Goal: Task Accomplishment & Management: Complete application form

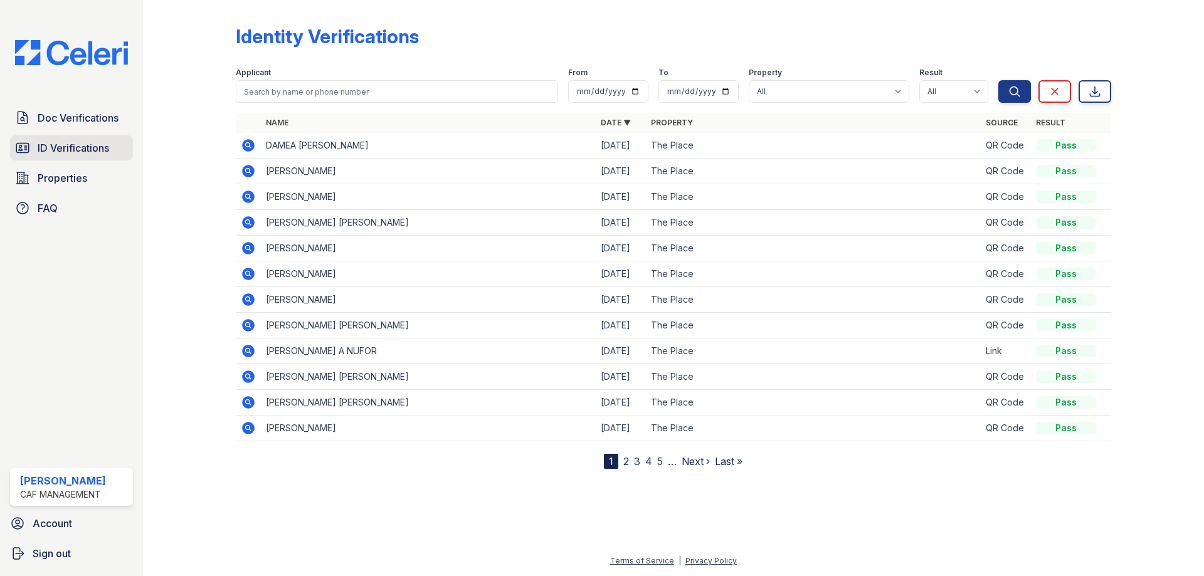
click at [71, 146] on span "ID Verifications" at bounding box center [73, 147] width 71 height 15
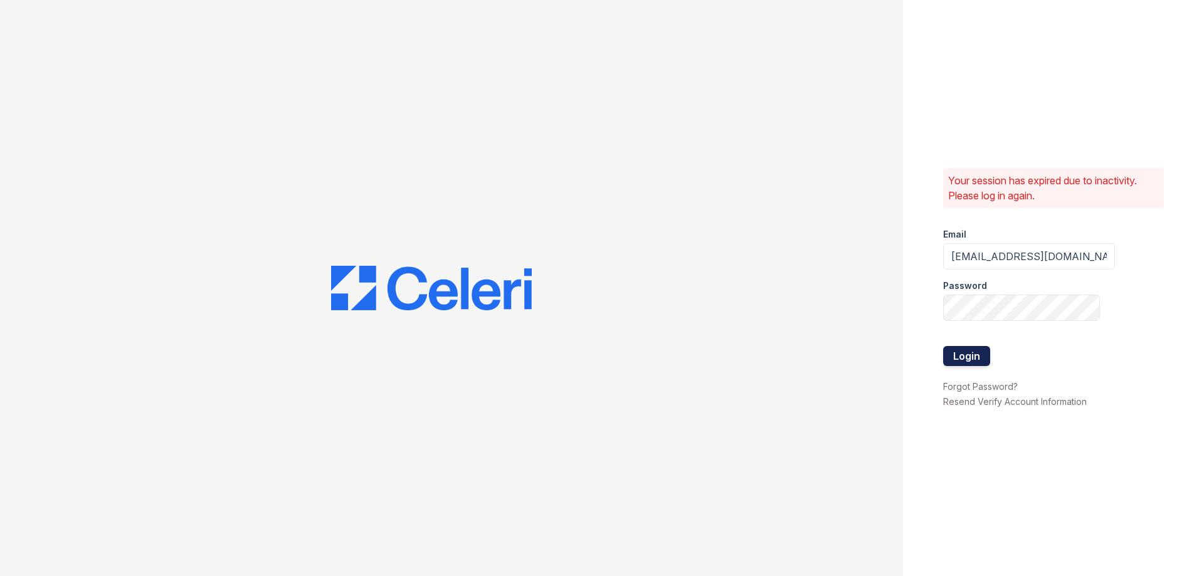
click at [976, 354] on button "Login" at bounding box center [966, 356] width 47 height 20
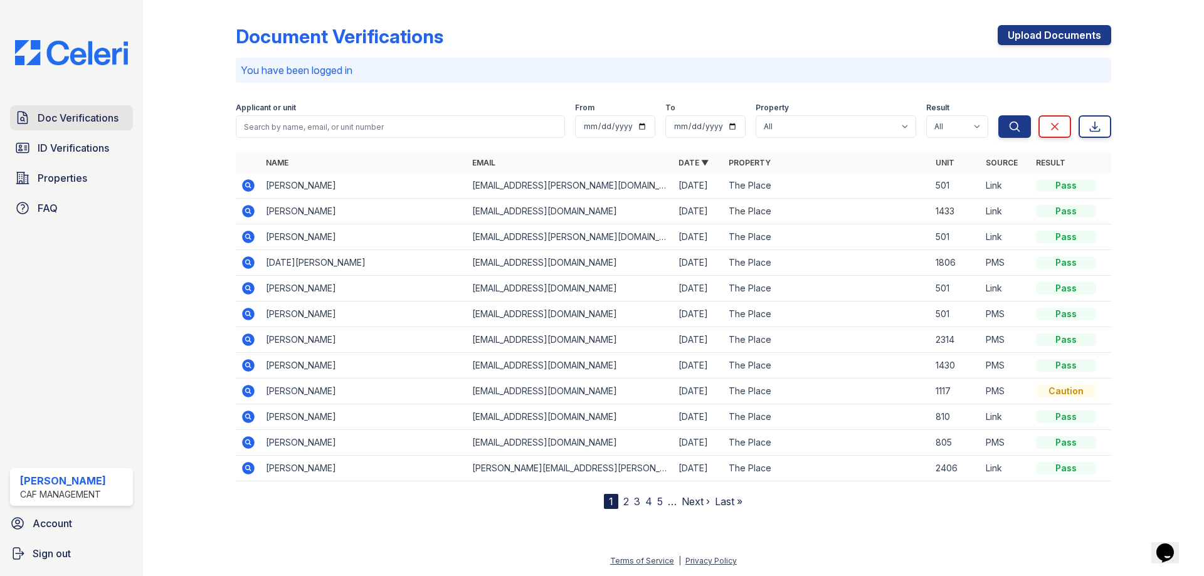
click at [76, 117] on span "Doc Verifications" at bounding box center [78, 117] width 81 height 15
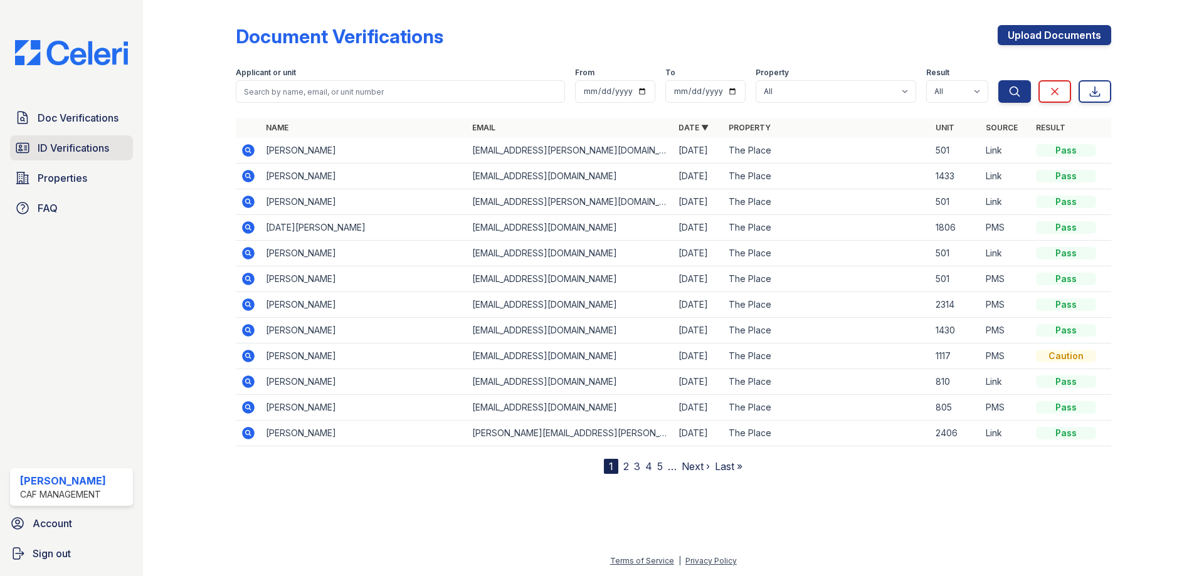
click at [69, 150] on span "ID Verifications" at bounding box center [73, 147] width 71 height 15
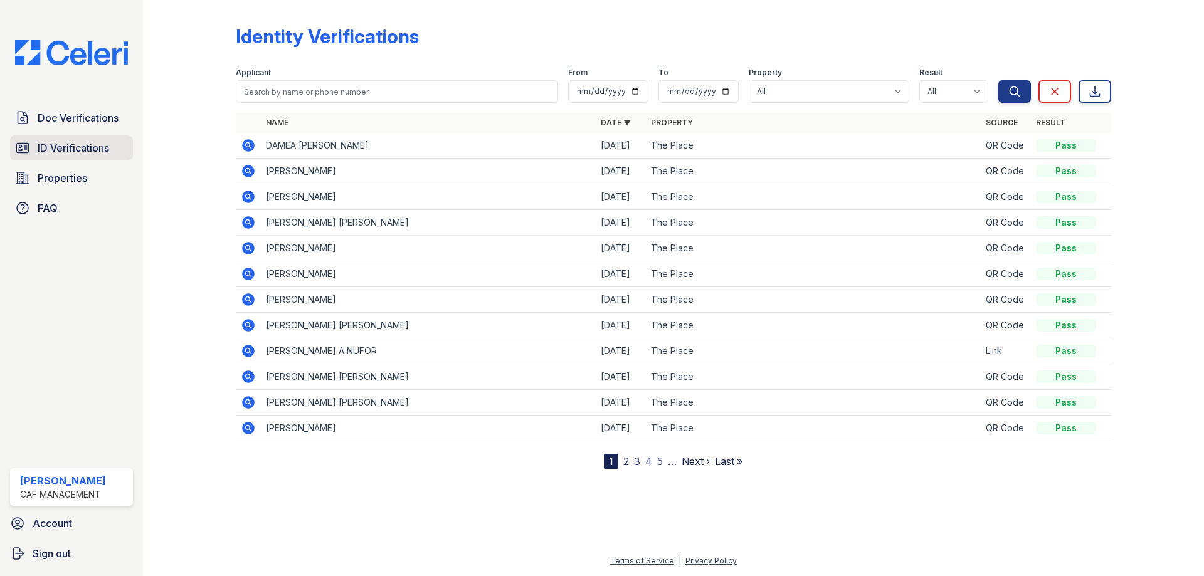
click at [60, 136] on link "ID Verifications" at bounding box center [71, 147] width 123 height 25
click at [66, 121] on span "Doc Verifications" at bounding box center [78, 117] width 81 height 15
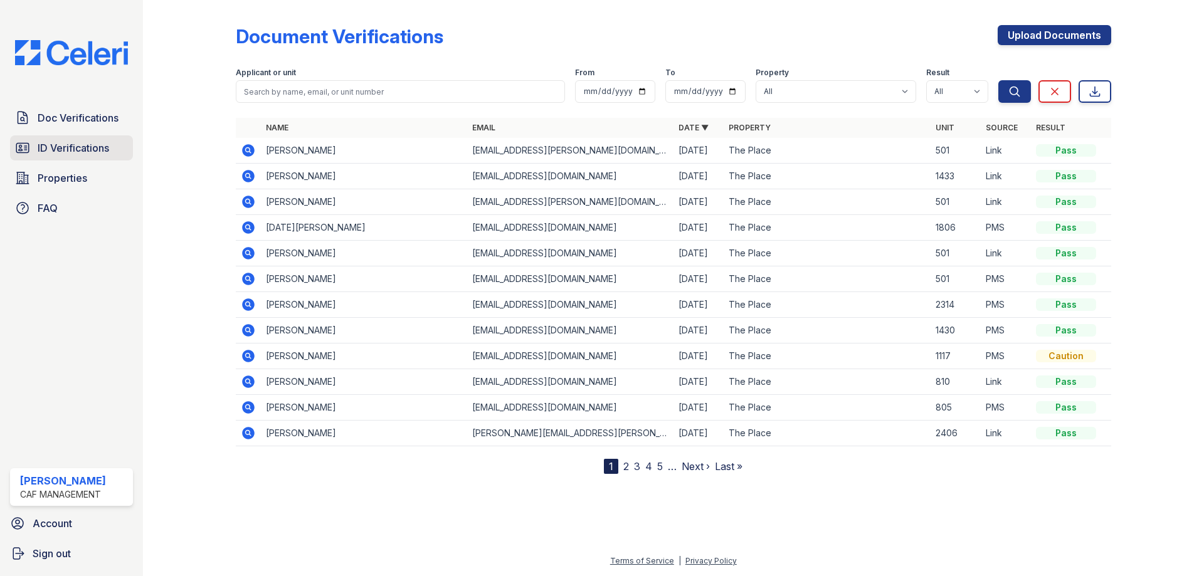
click at [71, 148] on span "ID Verifications" at bounding box center [73, 147] width 71 height 15
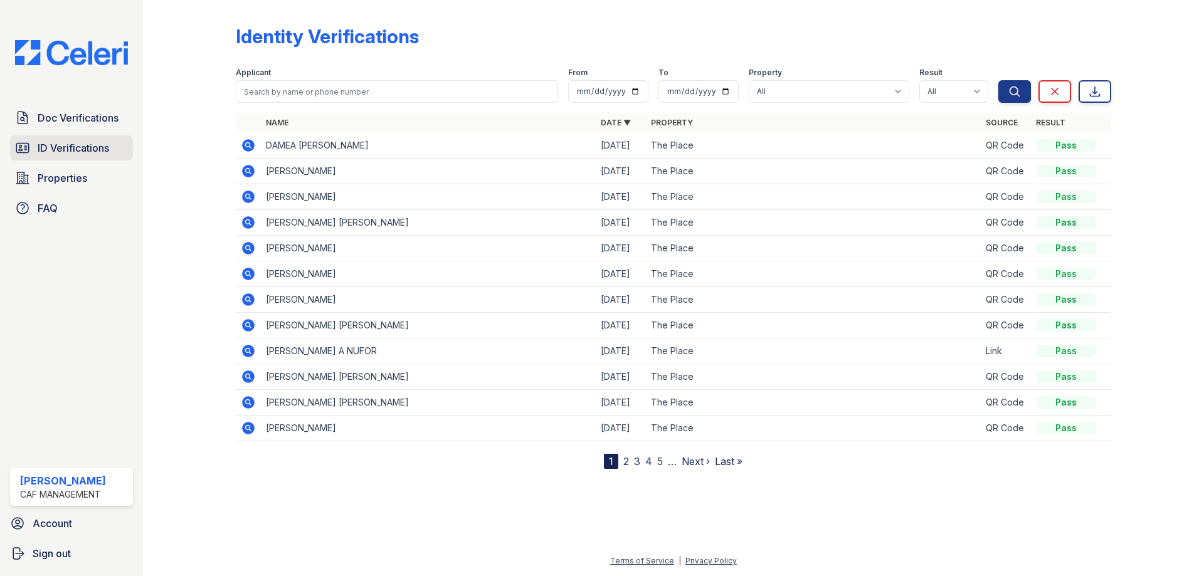
click at [71, 141] on span "ID Verifications" at bounding box center [73, 147] width 71 height 15
click at [61, 124] on span "Doc Verifications" at bounding box center [78, 117] width 81 height 15
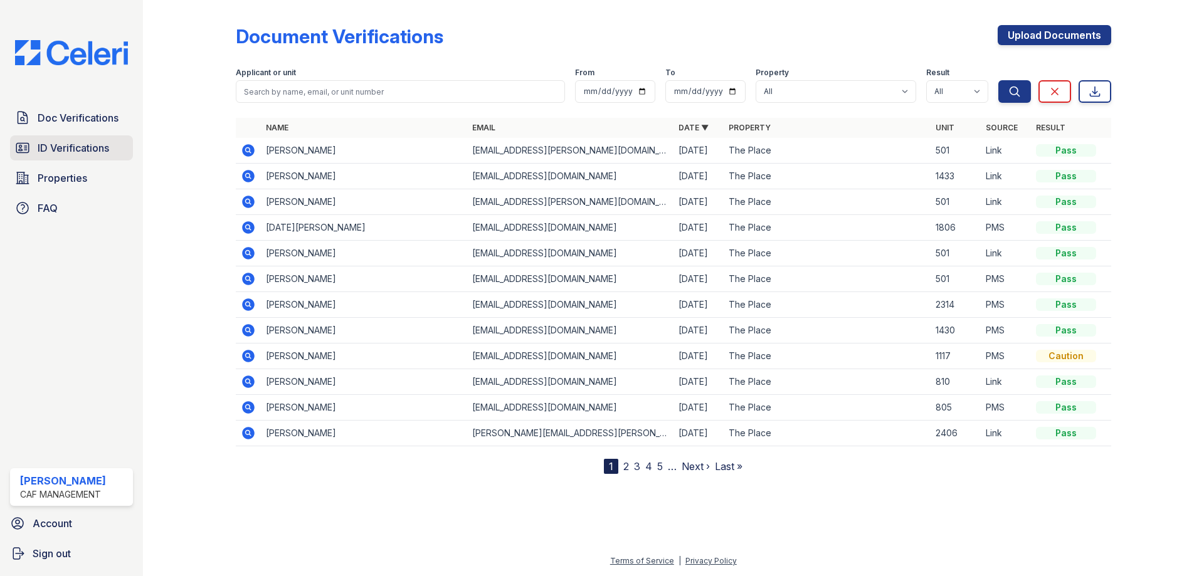
click at [57, 148] on span "ID Verifications" at bounding box center [73, 147] width 71 height 15
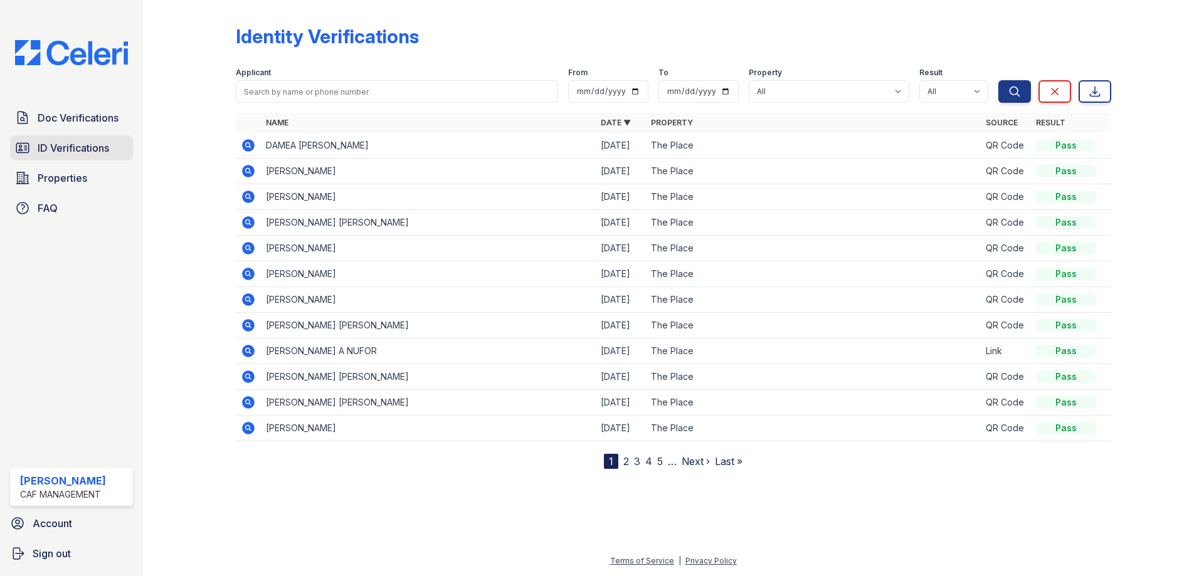
click at [52, 140] on span "ID Verifications" at bounding box center [73, 147] width 71 height 15
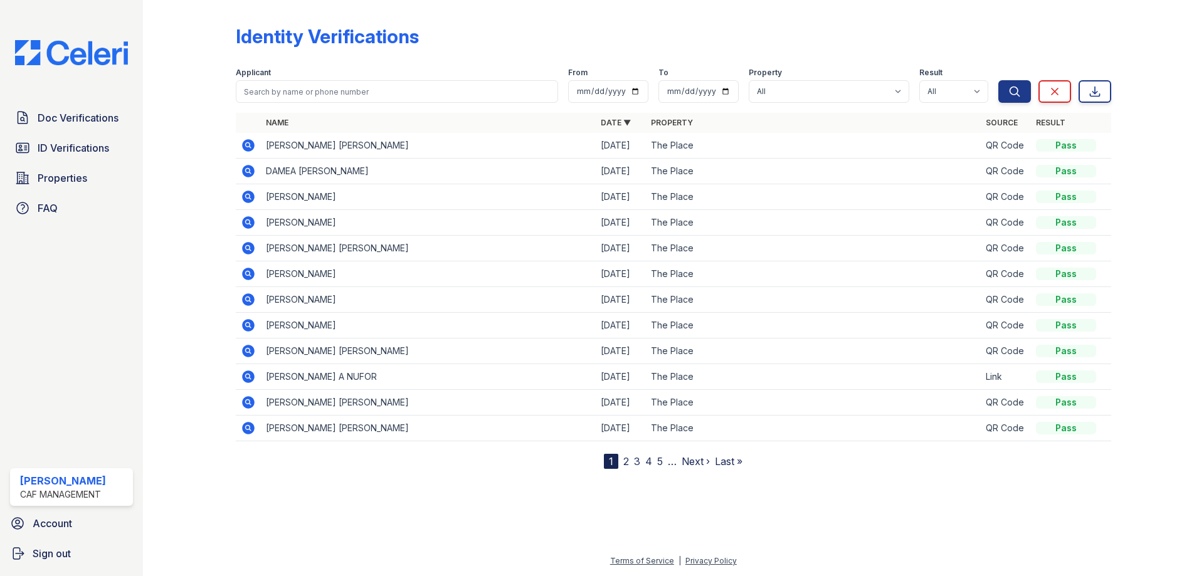
click at [247, 144] on icon at bounding box center [247, 144] width 3 height 3
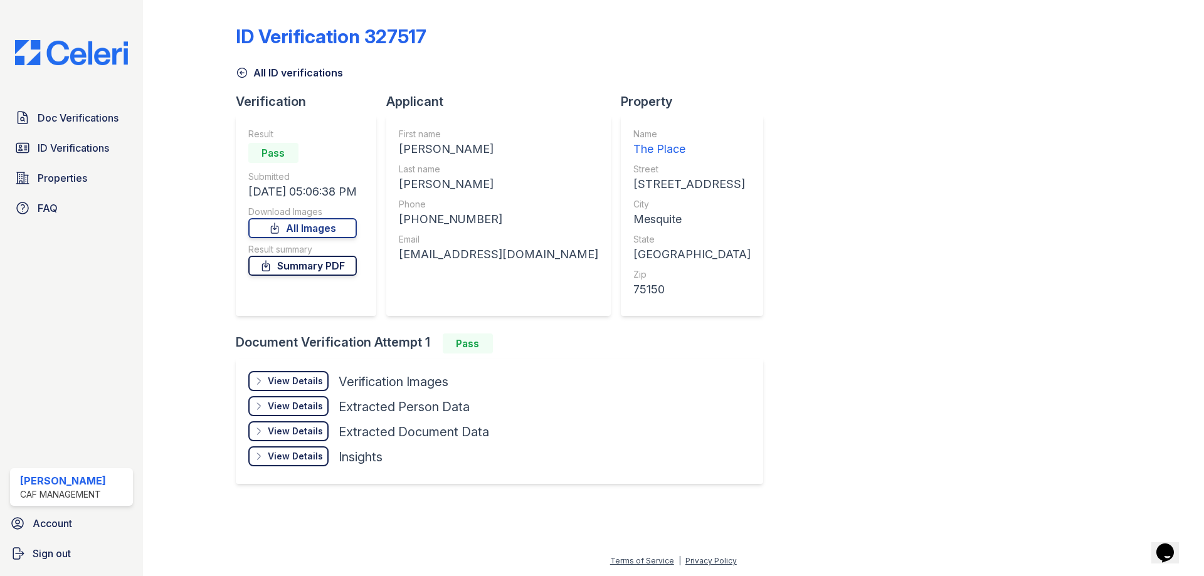
click at [327, 268] on link "Summary PDF" at bounding box center [302, 266] width 108 height 20
click at [315, 230] on link "All Images" at bounding box center [302, 228] width 108 height 20
click at [80, 128] on link "Doc Verifications" at bounding box center [71, 117] width 123 height 25
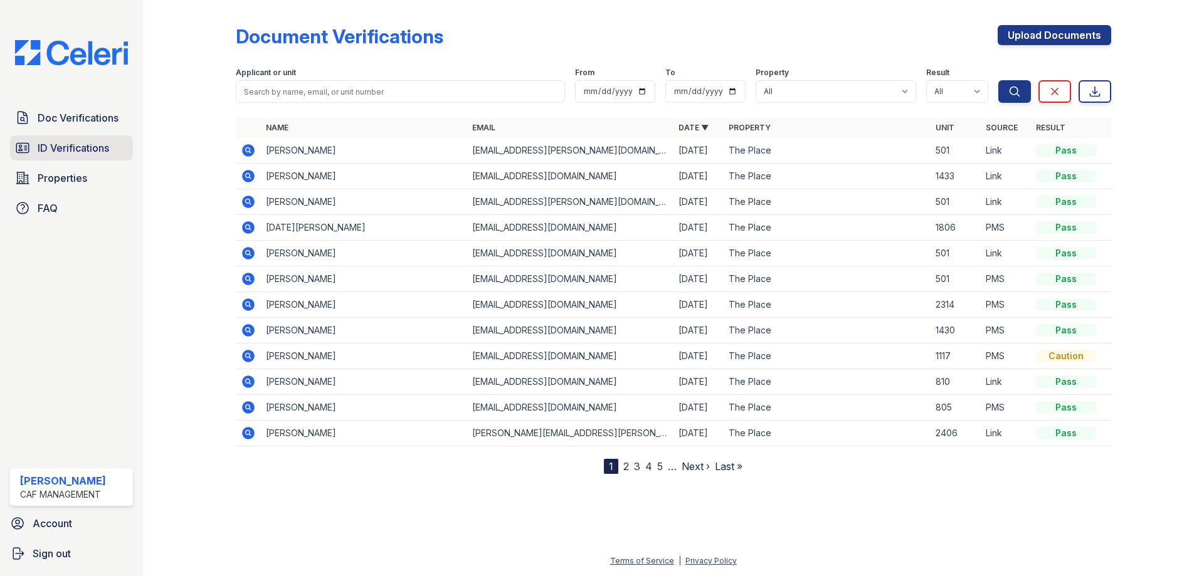
click at [71, 147] on span "ID Verifications" at bounding box center [73, 147] width 71 height 15
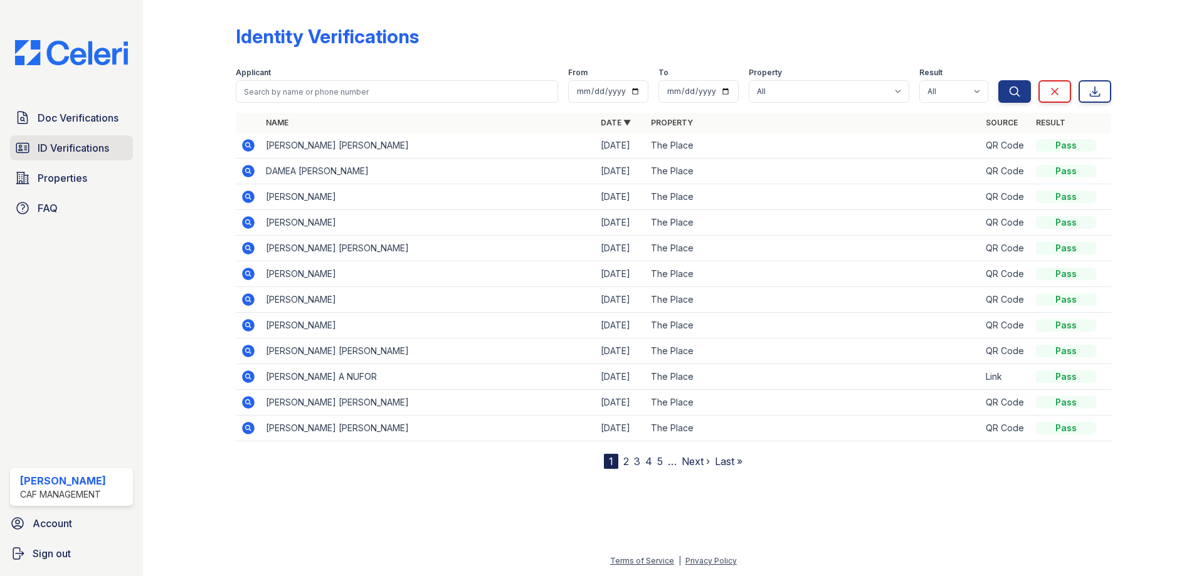
click at [56, 148] on span "ID Verifications" at bounding box center [73, 147] width 71 height 15
click at [69, 112] on span "Doc Verifications" at bounding box center [78, 117] width 81 height 15
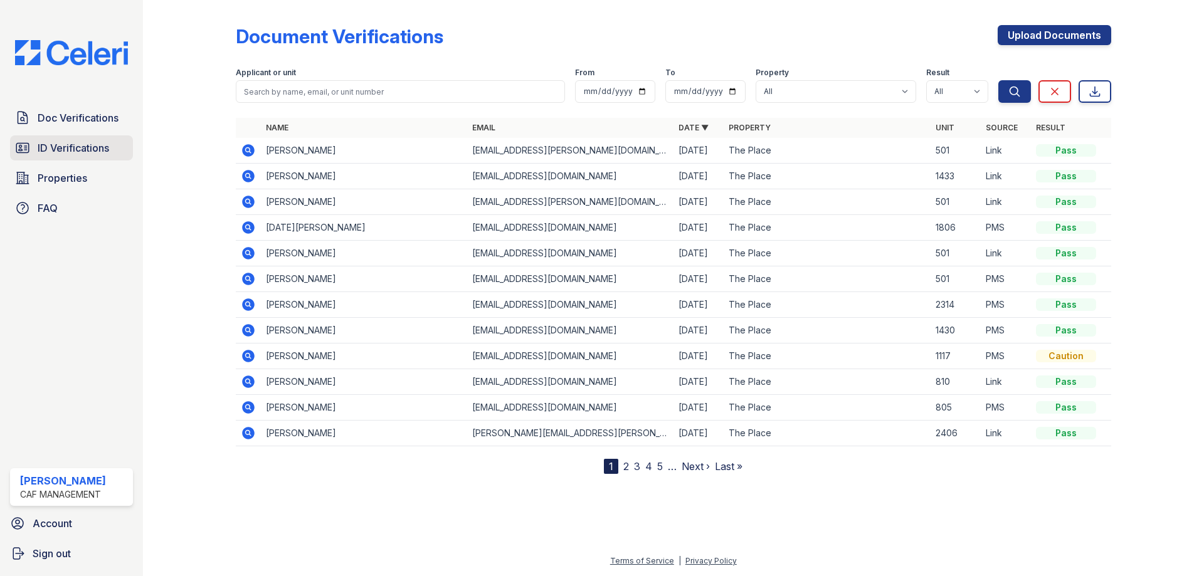
click at [60, 148] on span "ID Verifications" at bounding box center [73, 147] width 71 height 15
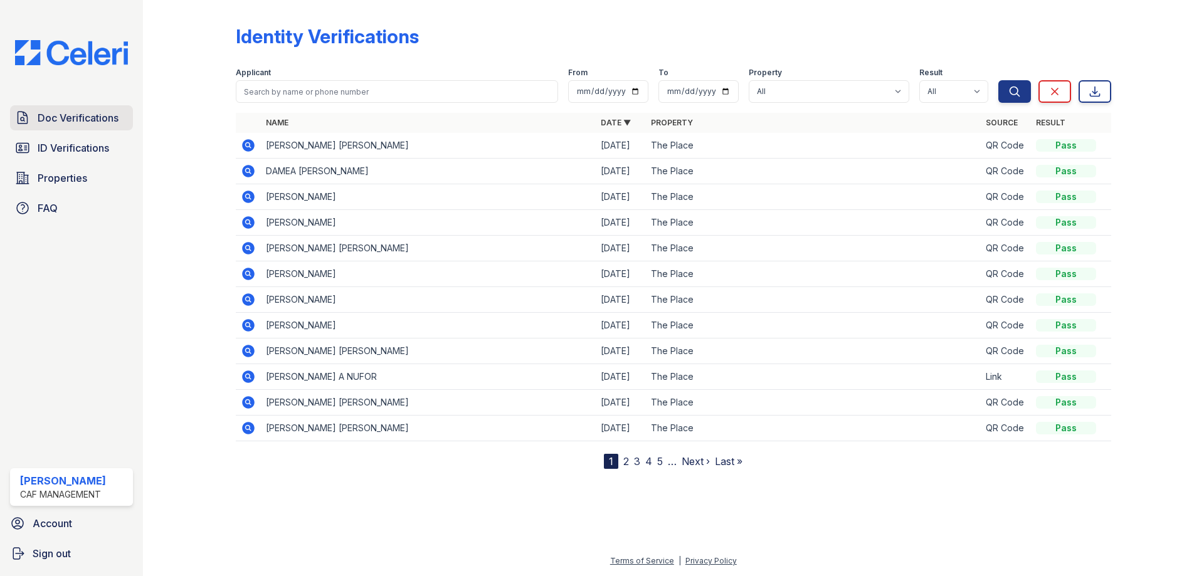
click at [78, 120] on span "Doc Verifications" at bounding box center [78, 117] width 81 height 15
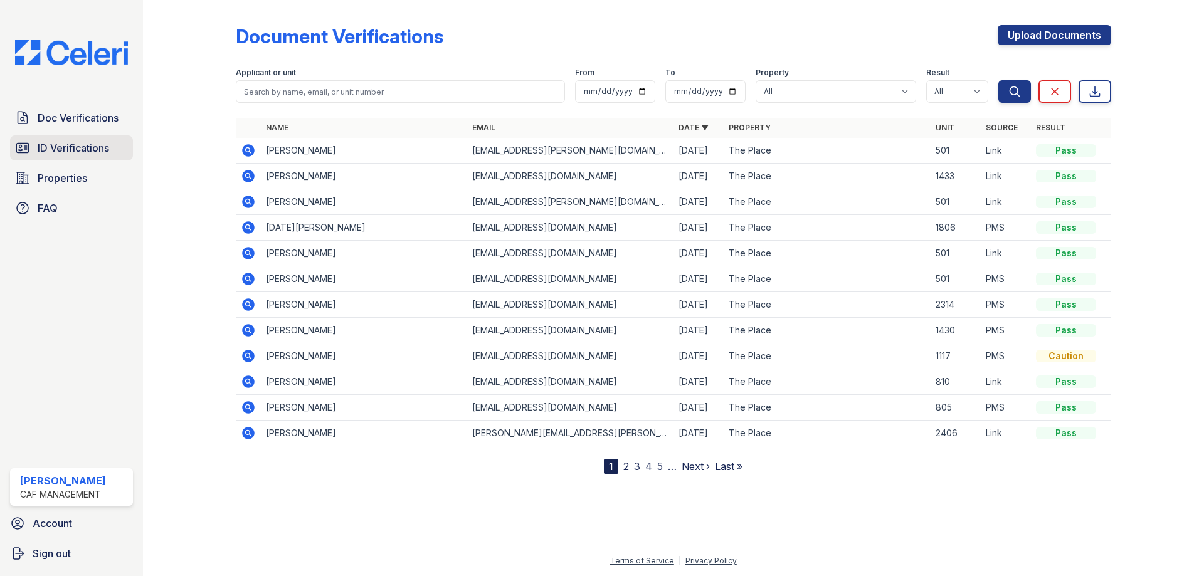
click at [77, 152] on span "ID Verifications" at bounding box center [73, 147] width 71 height 15
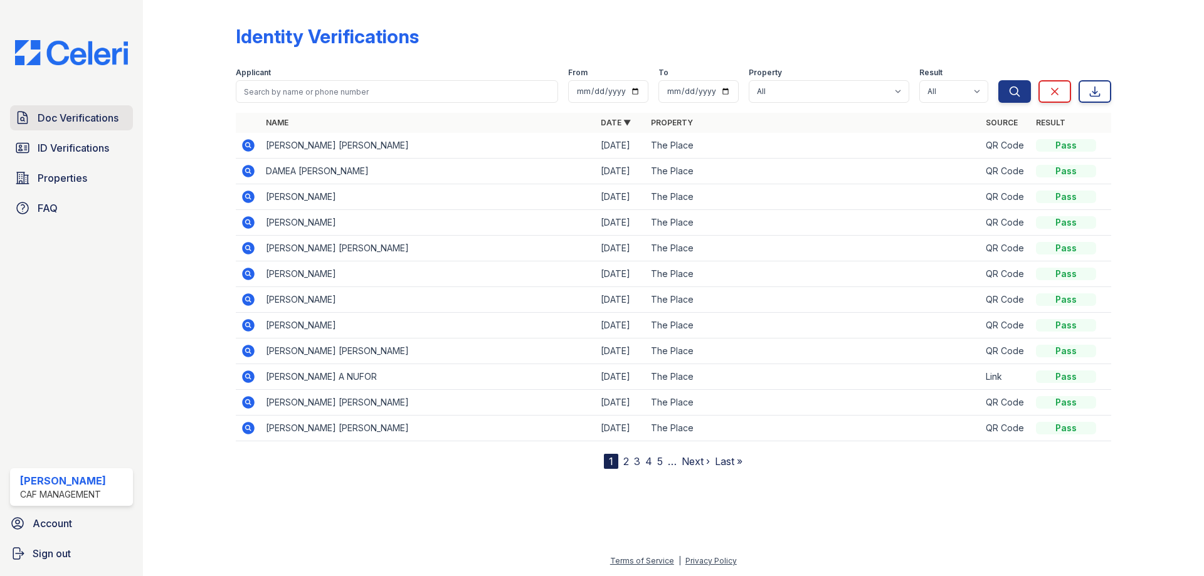
click at [59, 123] on span "Doc Verifications" at bounding box center [78, 117] width 81 height 15
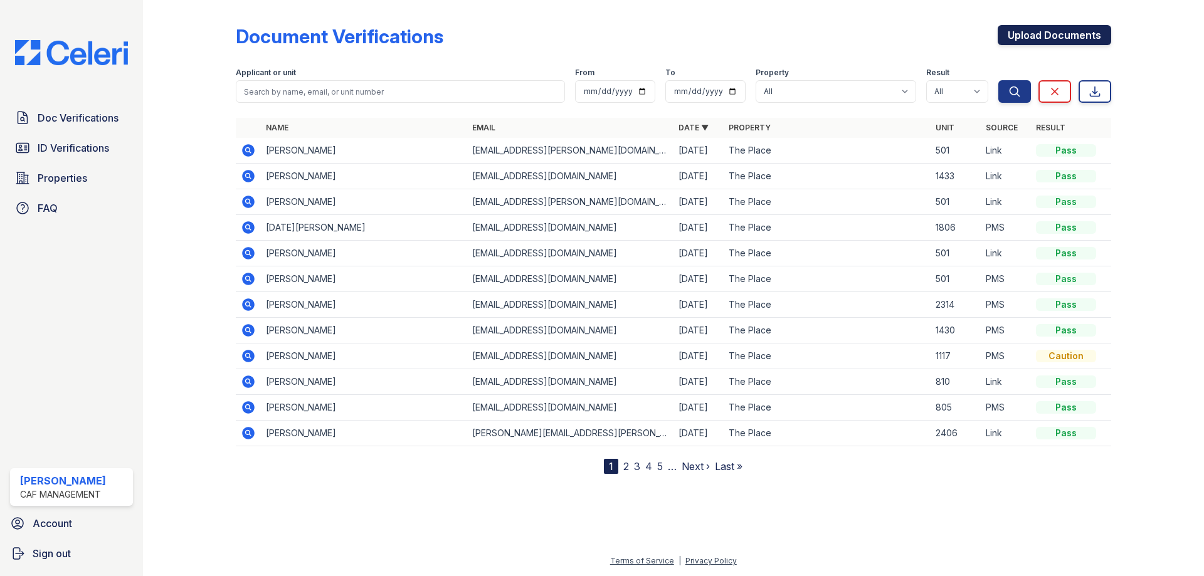
click at [1026, 38] on link "Upload Documents" at bounding box center [1054, 35] width 113 height 20
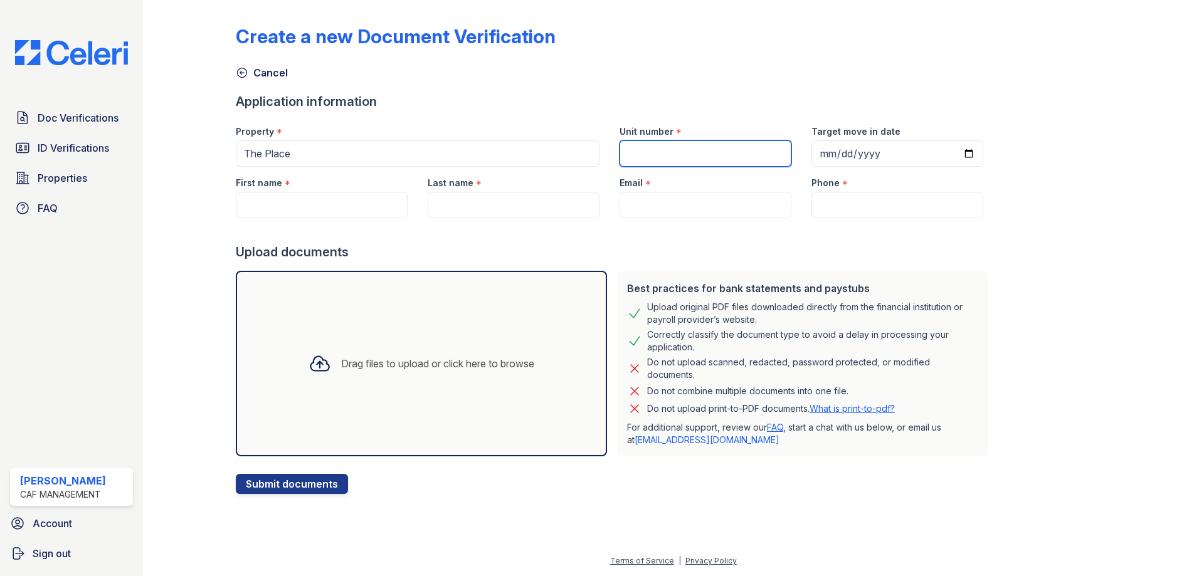
click at [643, 148] on input "Unit number" at bounding box center [706, 153] width 172 height 26
type input "315"
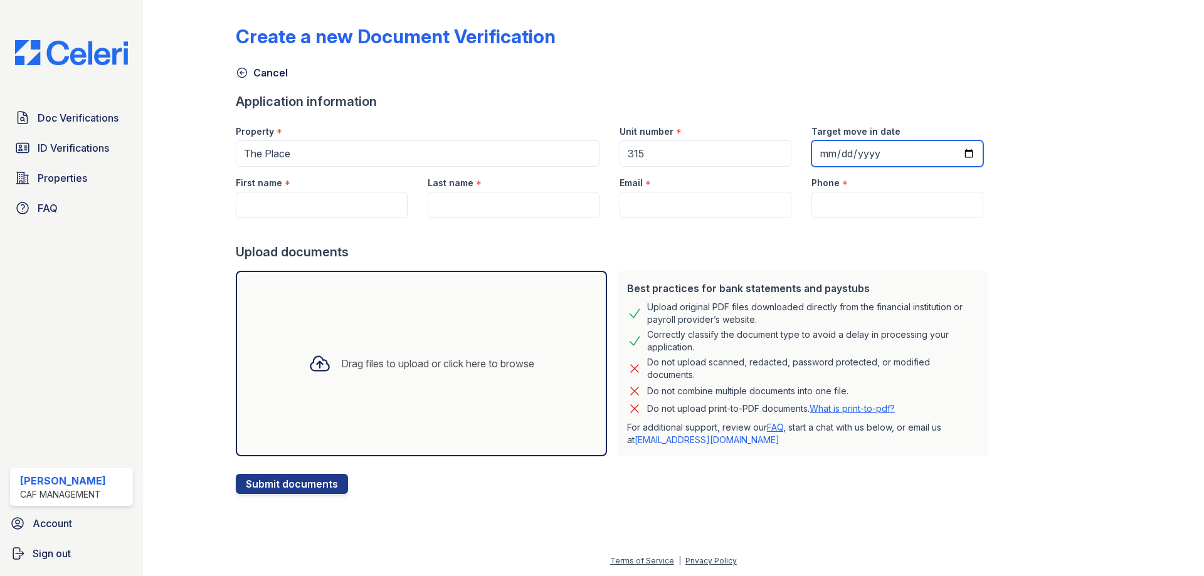
click at [949, 149] on input "Target move in date" at bounding box center [897, 153] width 172 height 26
type input "2025-10-04"
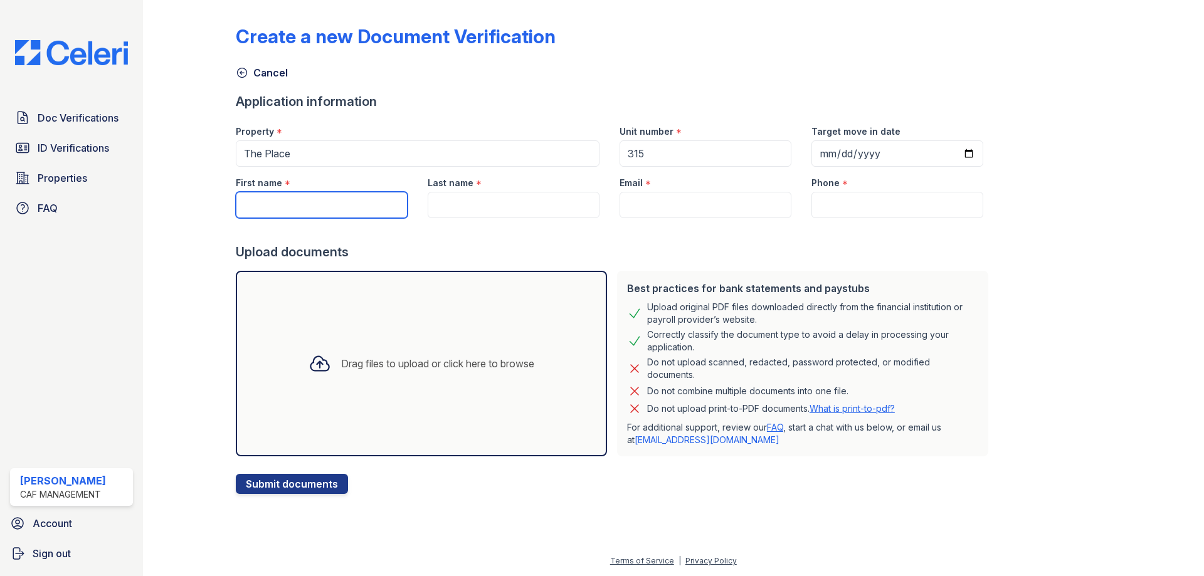
click at [294, 207] on input "First name" at bounding box center [322, 205] width 172 height 26
type input "Waymond"
click at [485, 204] on input "Last name" at bounding box center [514, 205] width 172 height 26
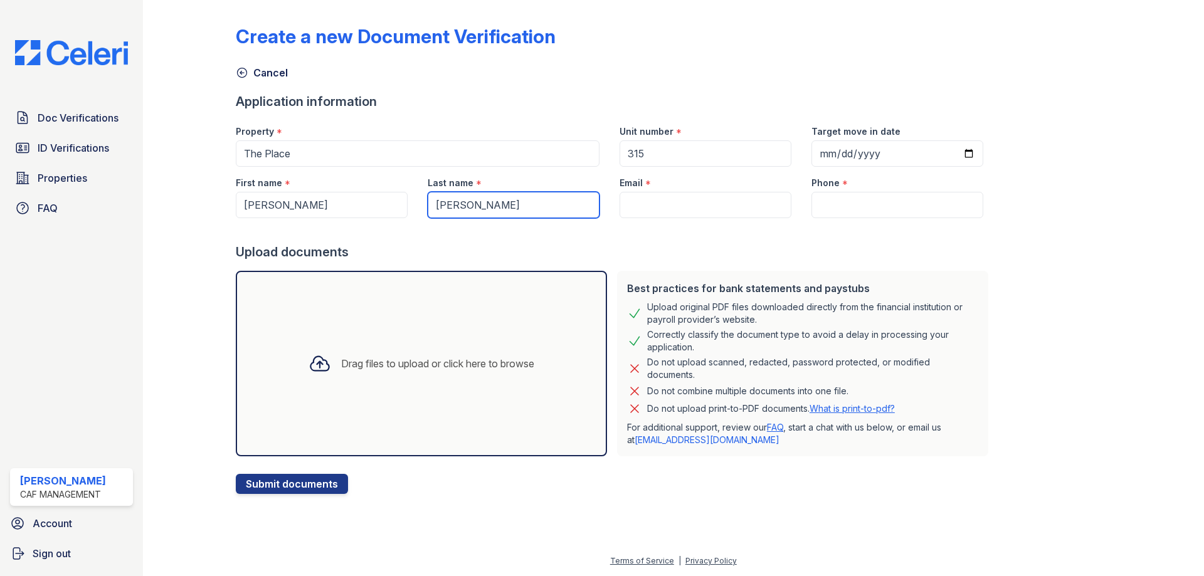
type input "Bailey"
drag, startPoint x: 646, startPoint y: 201, endPoint x: 650, endPoint y: 209, distance: 9.3
click at [646, 201] on input "Email" at bounding box center [706, 205] width 172 height 26
paste input "Wtbailey76@yahoo.com"
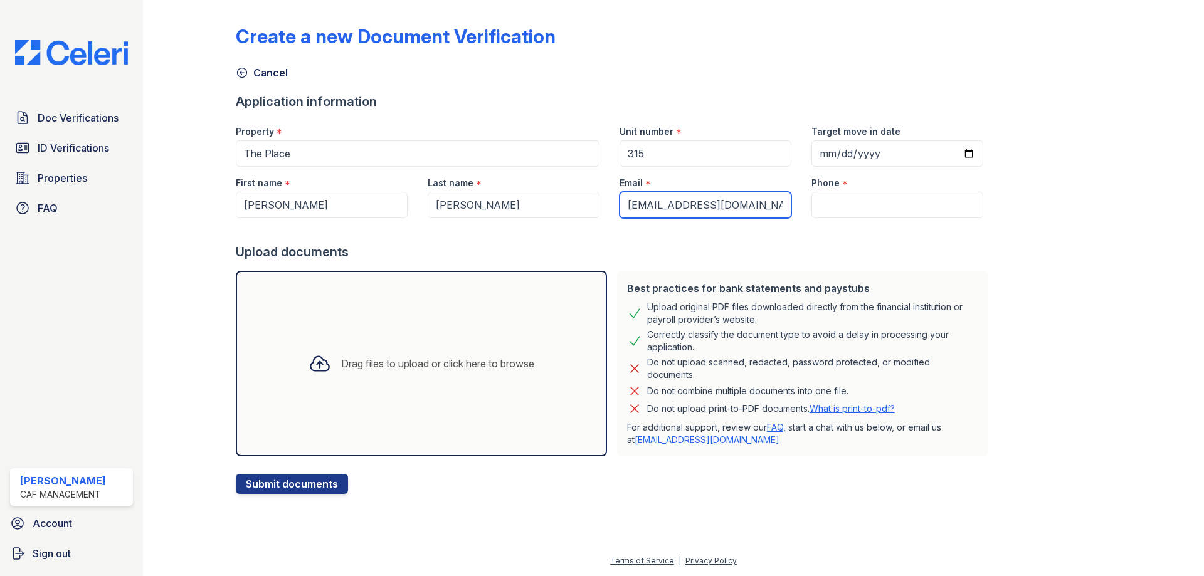
type input "Wtbailey76@yahoo.com"
click at [857, 200] on input "Phone" at bounding box center [897, 205] width 172 height 26
paste input "(469) 750-8272"
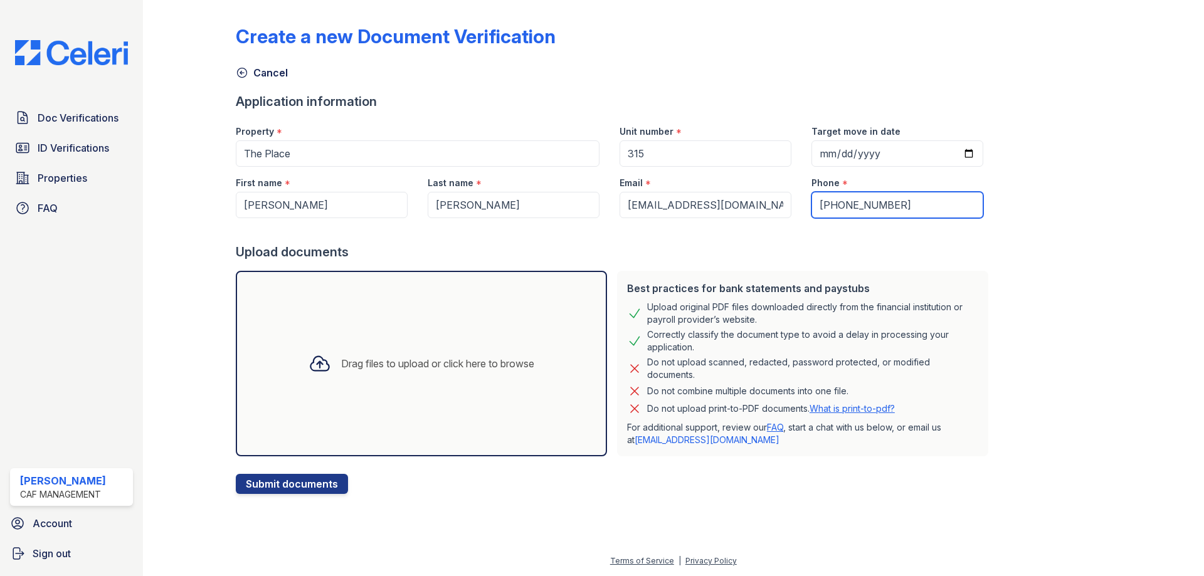
type input "(469) 750-8272"
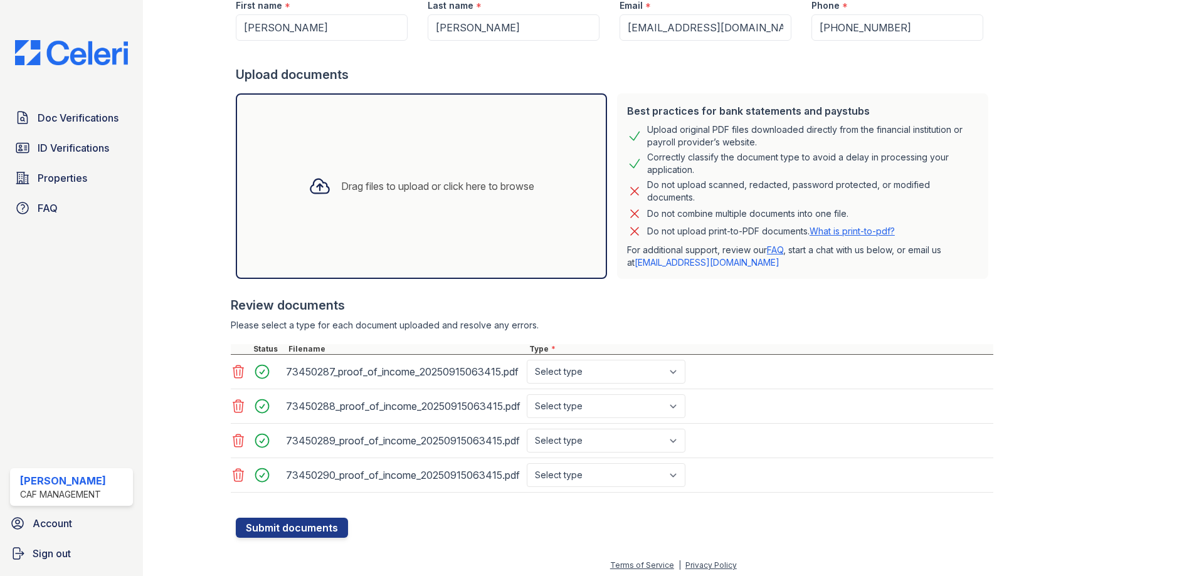
scroll to position [178, 0]
click at [661, 372] on select "Select type Paystub Bank Statement Offer Letter Tax Documents Benefit Award Let…" at bounding box center [606, 371] width 159 height 24
select select "paystub"
click at [527, 359] on select "Select type Paystub Bank Statement Offer Letter Tax Documents Benefit Award Let…" at bounding box center [606, 371] width 159 height 24
click at [609, 399] on select "Select type Paystub Bank Statement Offer Letter Tax Documents Benefit Award Let…" at bounding box center [606, 406] width 159 height 24
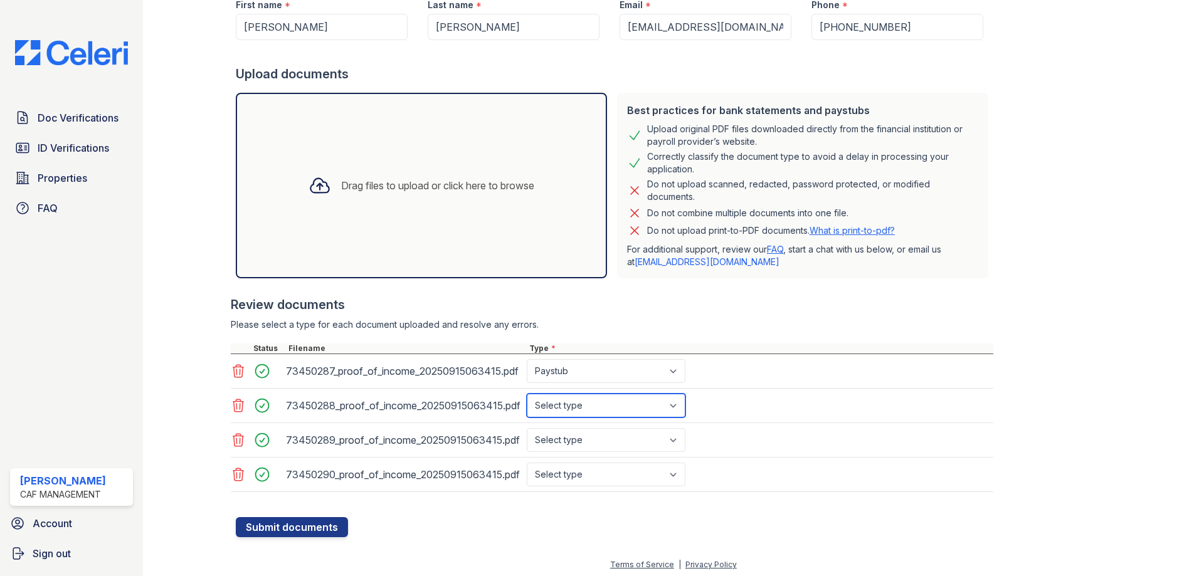
click at [527, 394] on select "Select type Paystub Bank Statement Offer Letter Tax Documents Benefit Award Let…" at bounding box center [606, 406] width 159 height 24
click at [591, 418] on div "73450288_proof_of_income_20250915063415.pdf Select type Paystub Bank Statement …" at bounding box center [612, 406] width 763 height 34
click at [601, 409] on select "Select type Paystub Bank Statement Offer Letter Tax Documents Benefit Award Let…" at bounding box center [606, 406] width 159 height 24
select select "paystub"
click at [527, 394] on select "Select type Paystub Bank Statement Offer Letter Tax Documents Benefit Award Let…" at bounding box center [606, 406] width 159 height 24
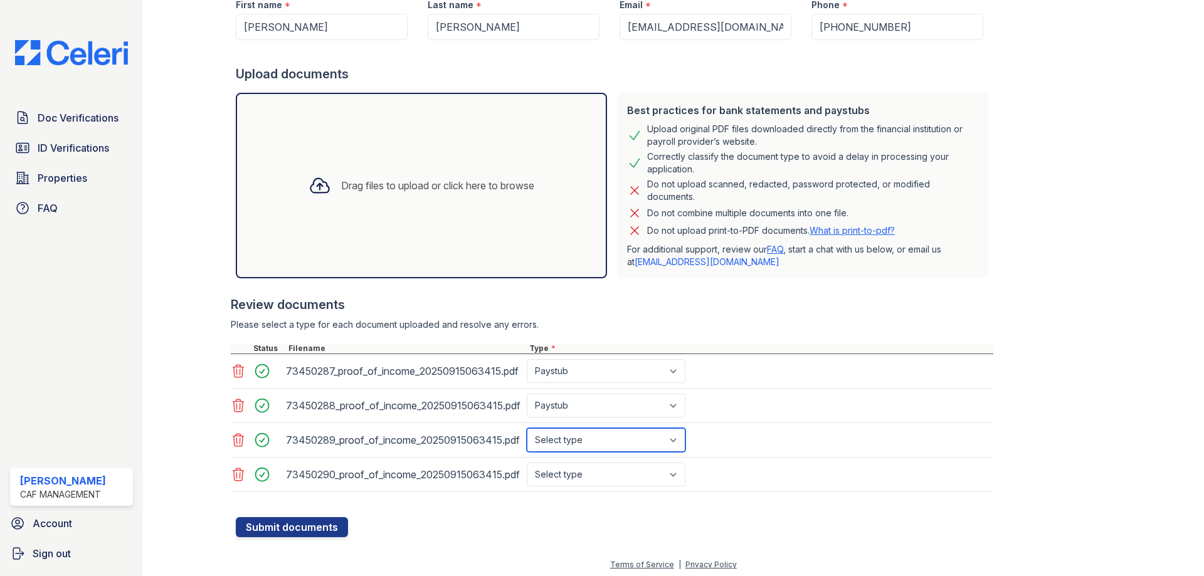
click at [596, 437] on select "Select type Paystub Bank Statement Offer Letter Tax Documents Benefit Award Let…" at bounding box center [606, 440] width 159 height 24
select select "paystub"
click at [527, 428] on select "Select type Paystub Bank Statement Offer Letter Tax Documents Benefit Award Let…" at bounding box center [606, 440] width 159 height 24
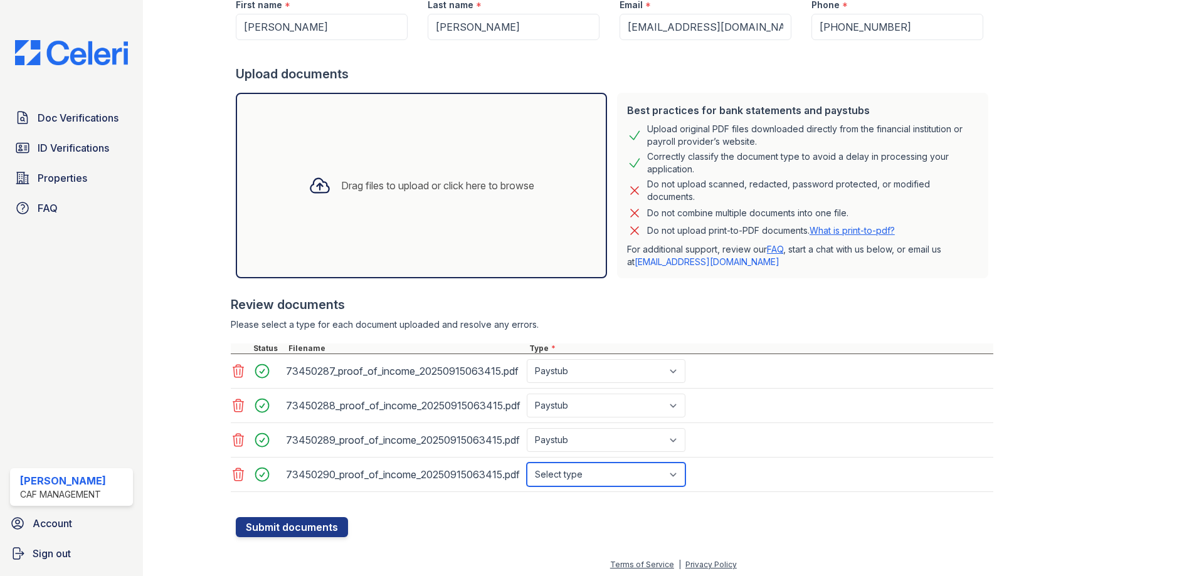
click at [594, 474] on select "Select type Paystub Bank Statement Offer Letter Tax Documents Benefit Award Let…" at bounding box center [606, 475] width 159 height 24
click at [527, 463] on select "Select type Paystub Bank Statement Offer Letter Tax Documents Benefit Award Let…" at bounding box center [606, 475] width 159 height 24
drag, startPoint x: 595, startPoint y: 479, endPoint x: 595, endPoint y: 471, distance: 8.2
click at [595, 479] on select "Select type Paystub Bank Statement Offer Letter Tax Documents Benefit Award Let…" at bounding box center [606, 475] width 159 height 24
select select "paystub"
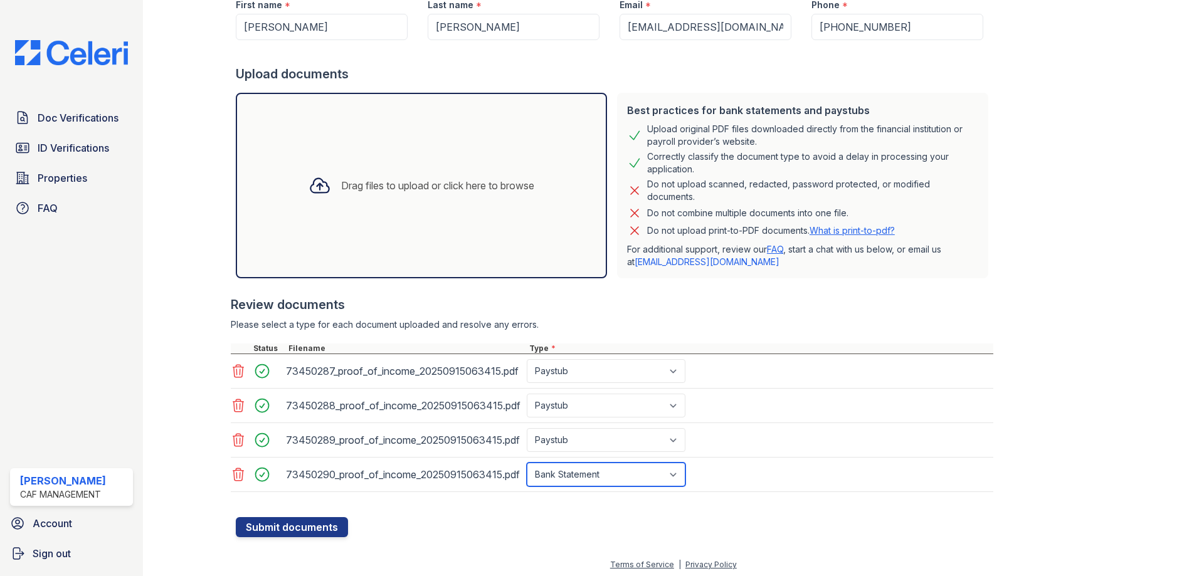
click at [527, 463] on select "Select type Paystub Bank Statement Offer Letter Tax Documents Benefit Award Let…" at bounding box center [606, 475] width 159 height 24
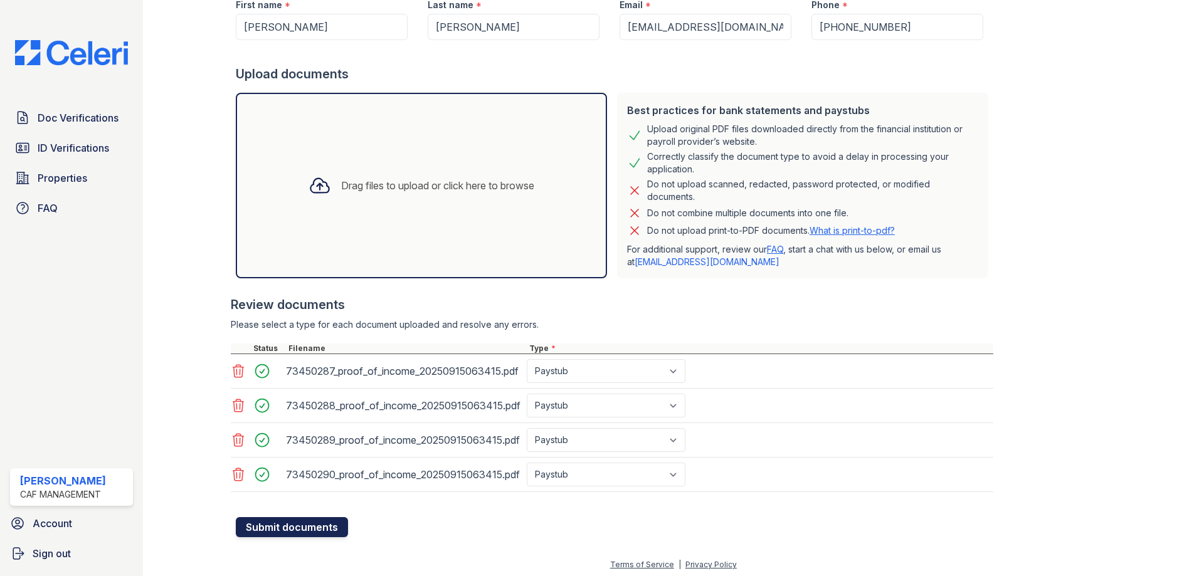
click at [302, 527] on button "Submit documents" at bounding box center [292, 527] width 112 height 20
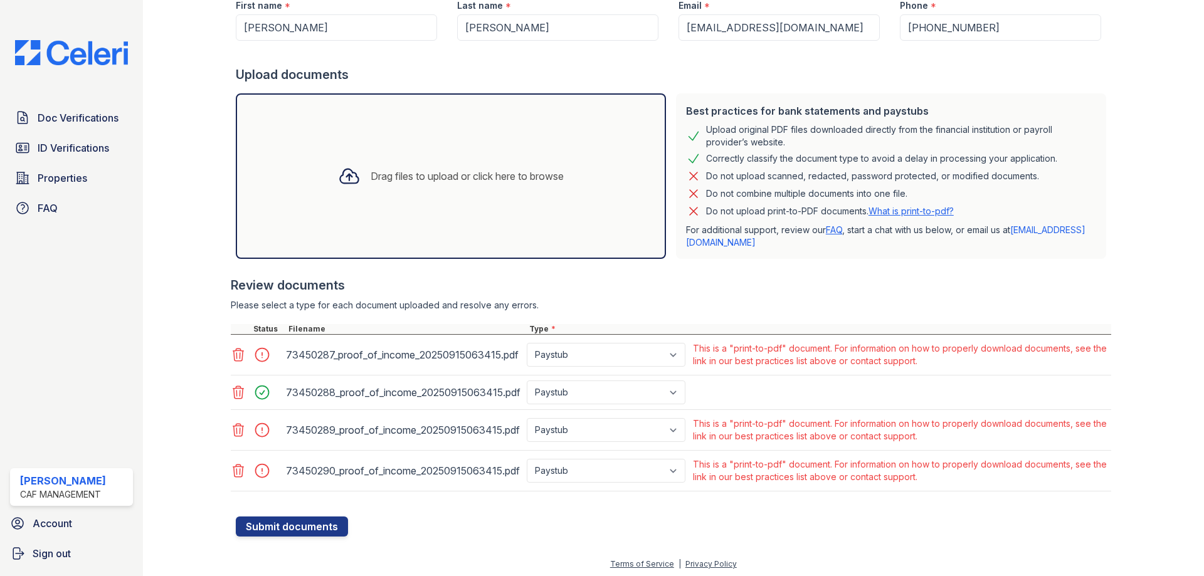
scroll to position [216, 0]
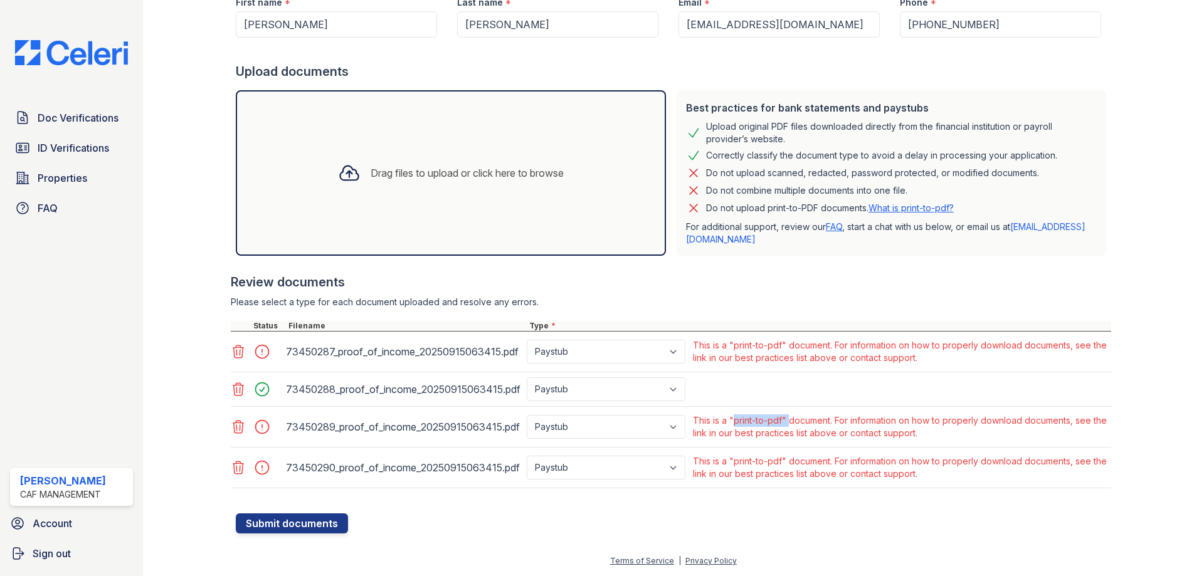
drag, startPoint x: 733, startPoint y: 422, endPoint x: 789, endPoint y: 420, distance: 55.8
click at [789, 420] on div "This is a "print-to-pdf" document. For information on how to properly download …" at bounding box center [901, 426] width 416 height 25
click at [754, 396] on div "73450288_proof_of_income_20250915063415.pdf Paystub Bank Statement Offer Letter…" at bounding box center [671, 389] width 880 height 34
click at [240, 352] on icon at bounding box center [238, 351] width 15 height 15
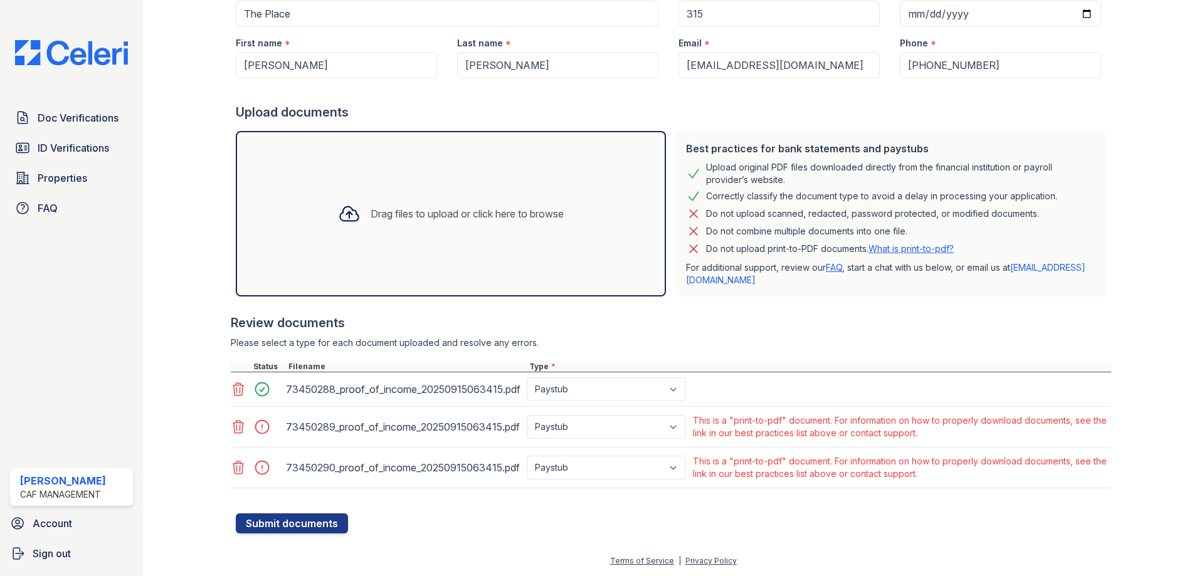
click at [233, 423] on icon at bounding box center [238, 427] width 11 height 13
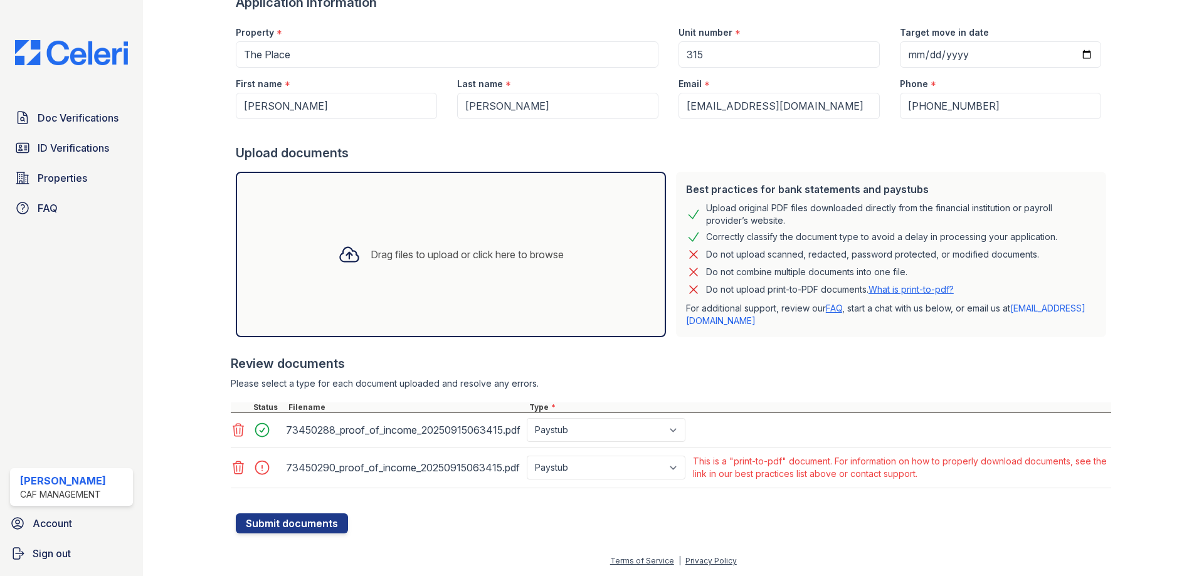
click at [237, 473] on icon at bounding box center [238, 467] width 15 height 15
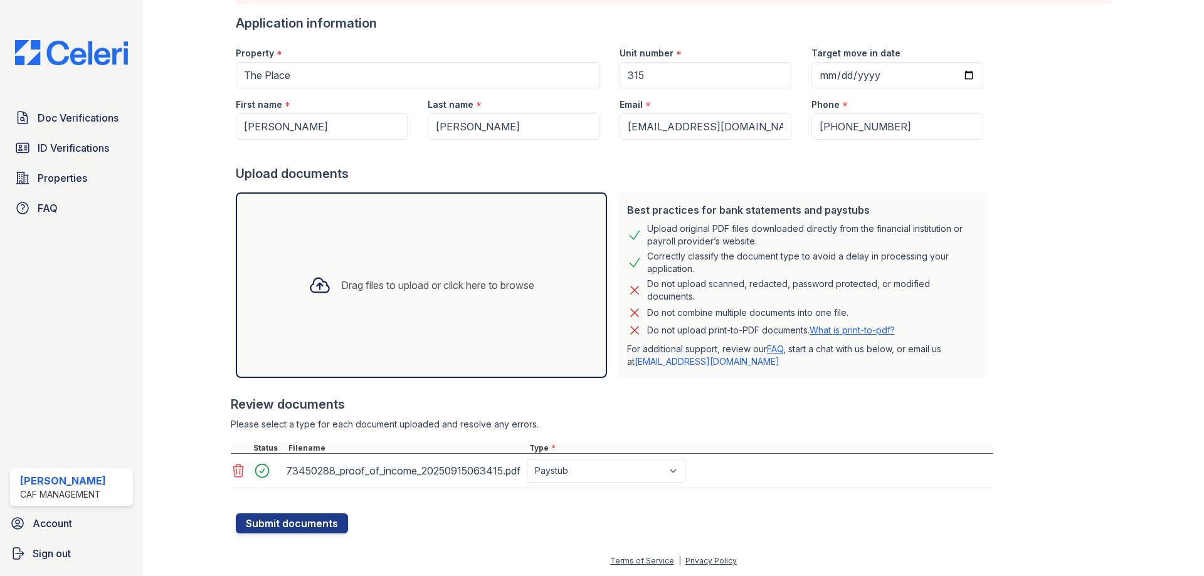
scroll to position [0, 0]
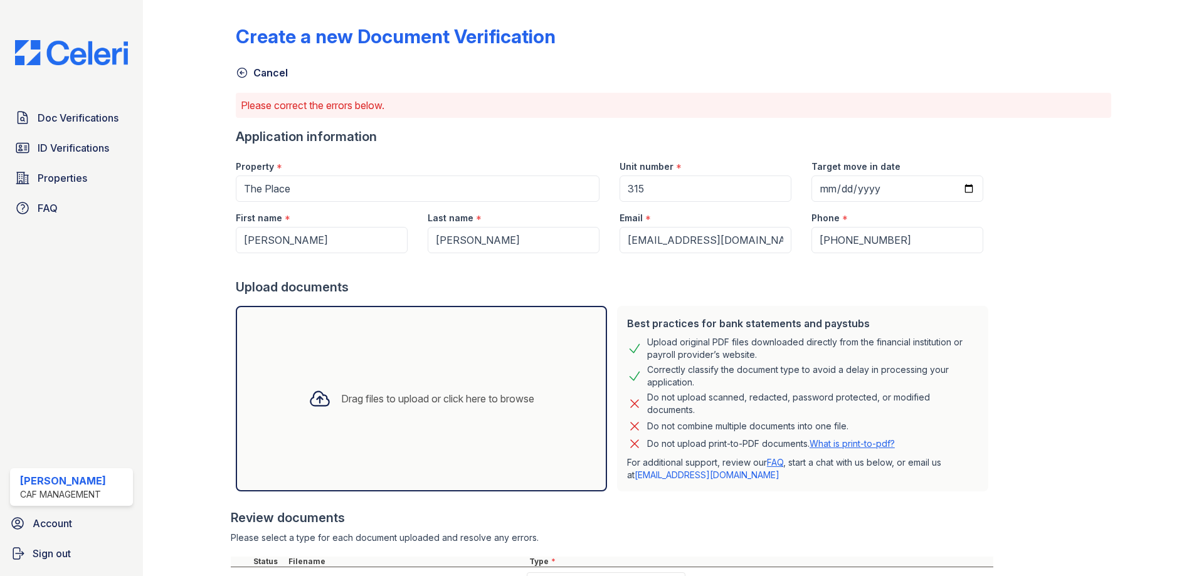
click at [239, 74] on icon at bounding box center [242, 72] width 13 height 13
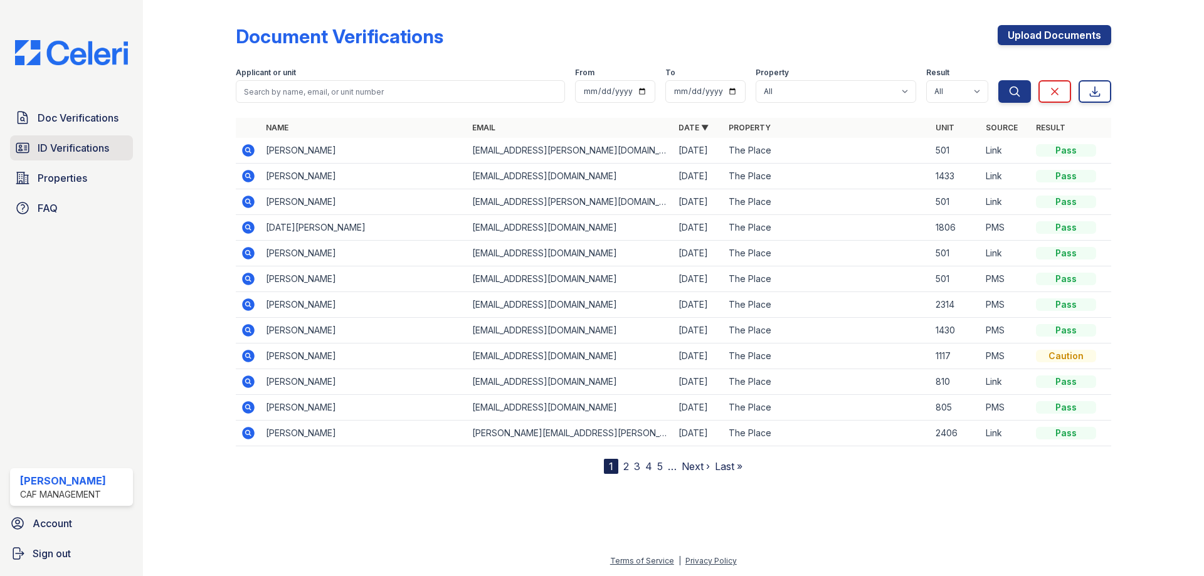
click at [100, 150] on span "ID Verifications" at bounding box center [73, 147] width 71 height 15
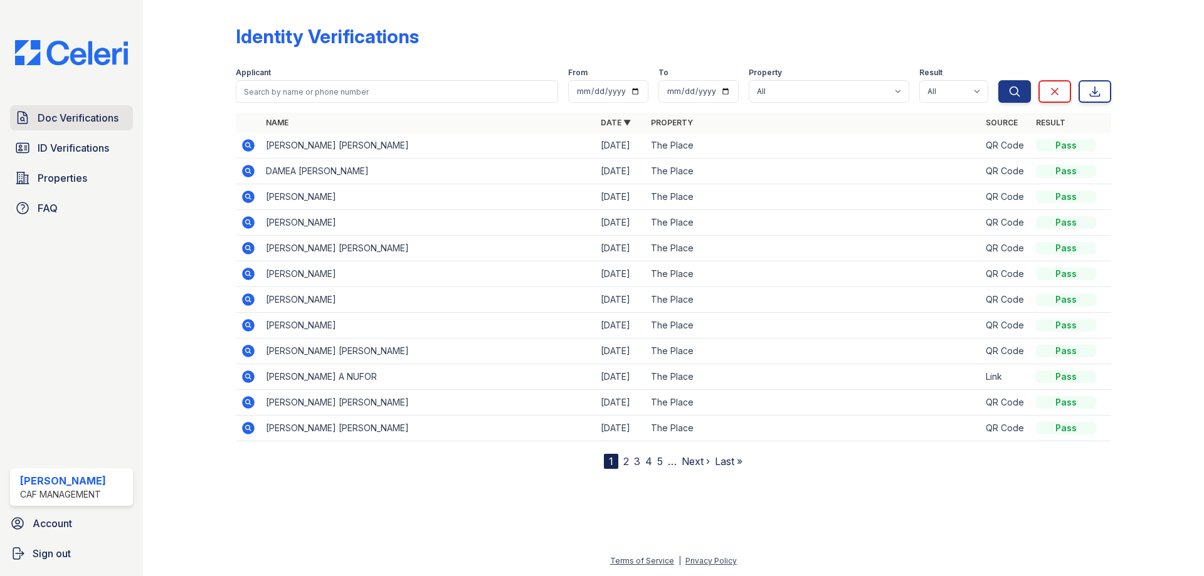
click at [92, 120] on span "Doc Verifications" at bounding box center [78, 117] width 81 height 15
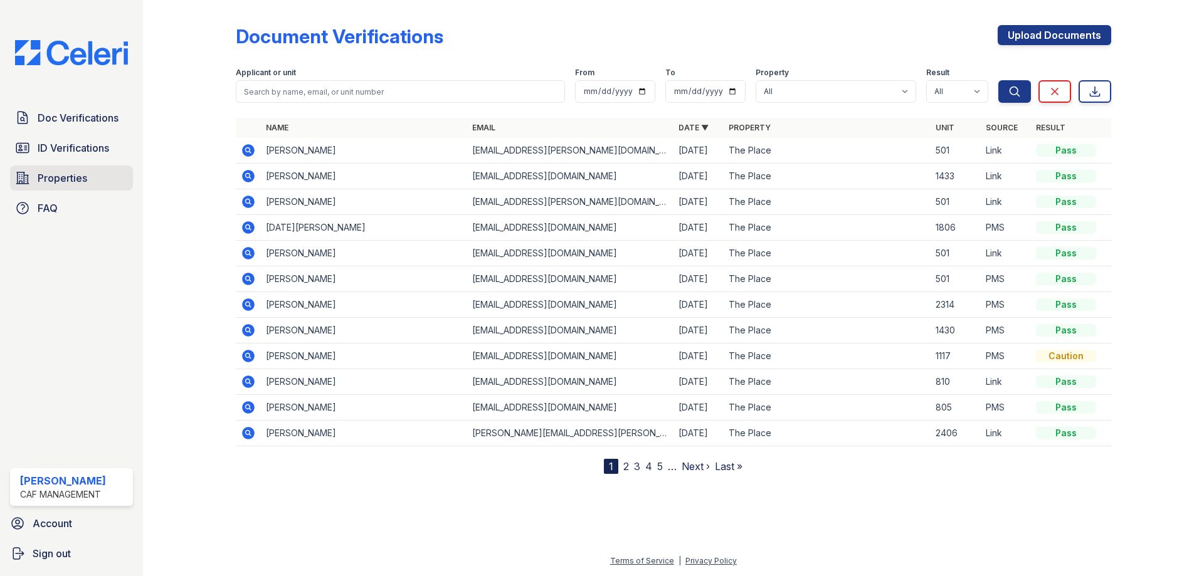
click at [43, 185] on span "Properties" at bounding box center [63, 178] width 50 height 15
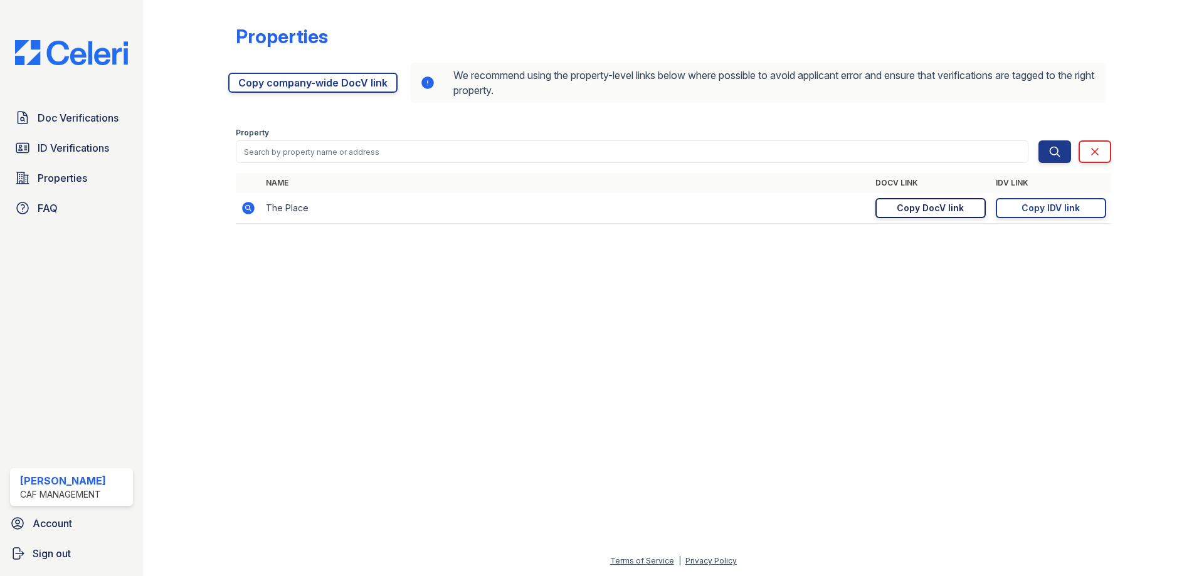
click at [952, 214] on link "Copy DocV link Copy link" at bounding box center [930, 208] width 110 height 20
click at [62, 127] on link "Doc Verifications" at bounding box center [71, 117] width 123 height 25
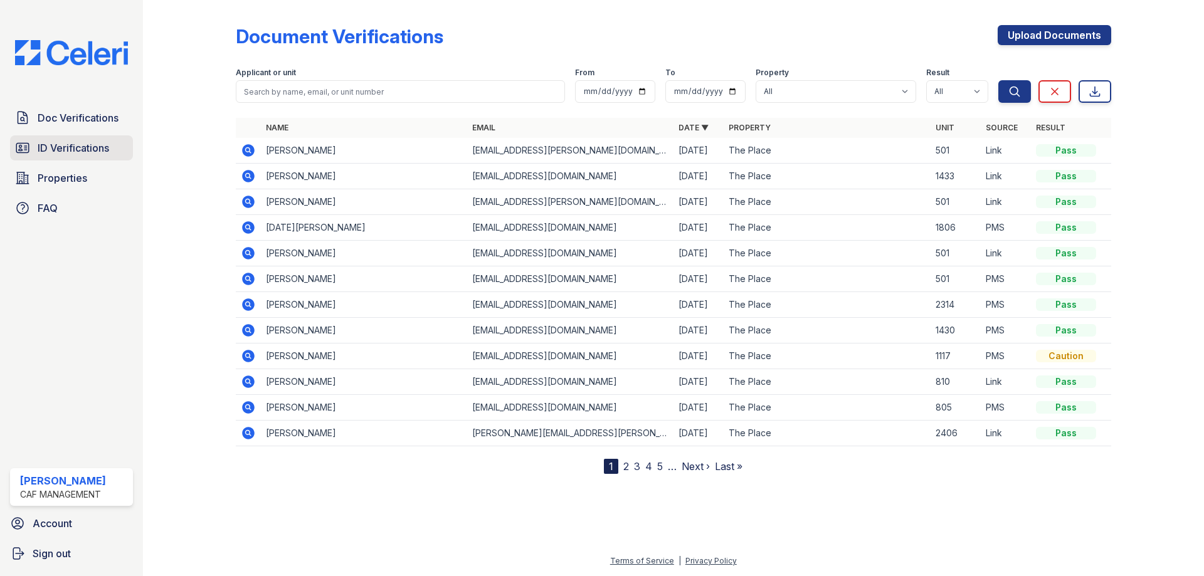
click at [66, 154] on span "ID Verifications" at bounding box center [73, 147] width 71 height 15
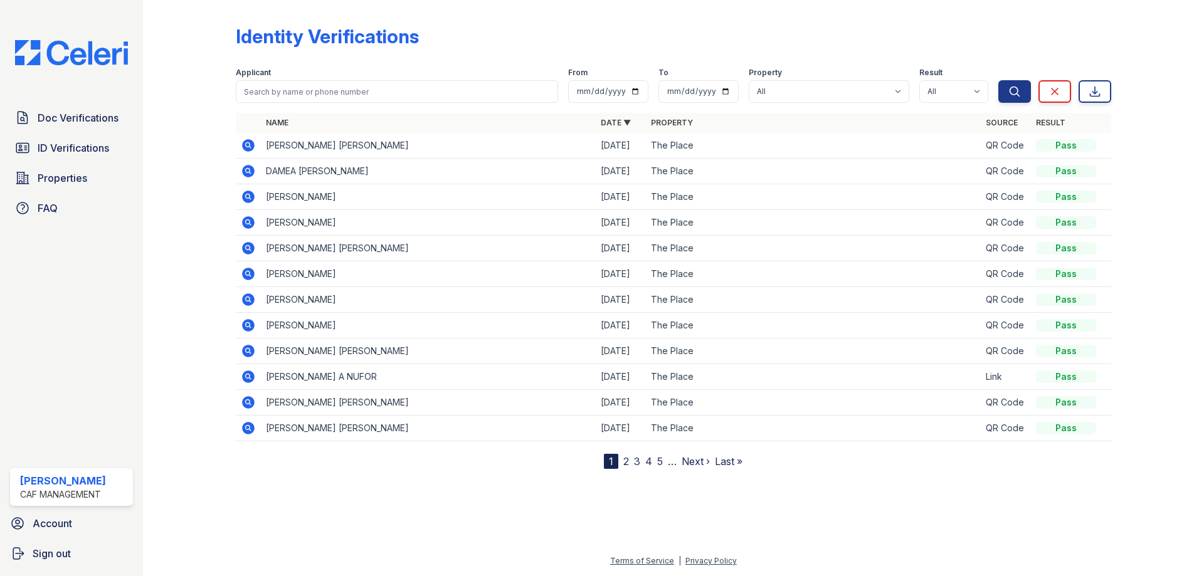
click at [64, 126] on link "Doc Verifications" at bounding box center [71, 117] width 123 height 25
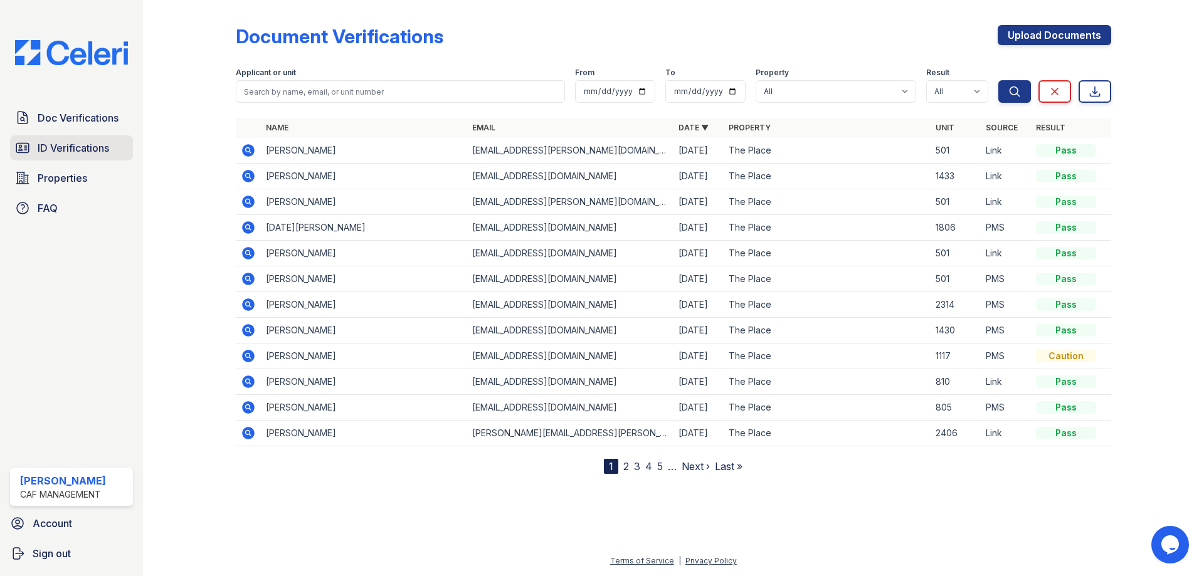
click at [73, 152] on span "ID Verifications" at bounding box center [73, 147] width 71 height 15
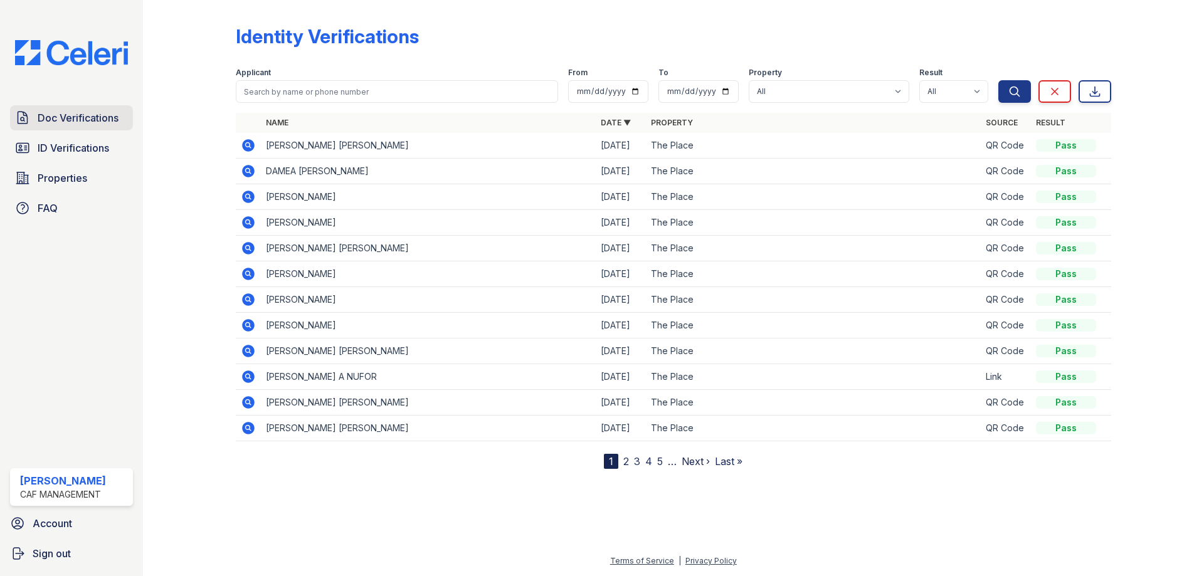
click at [70, 112] on span "Doc Verifications" at bounding box center [78, 117] width 81 height 15
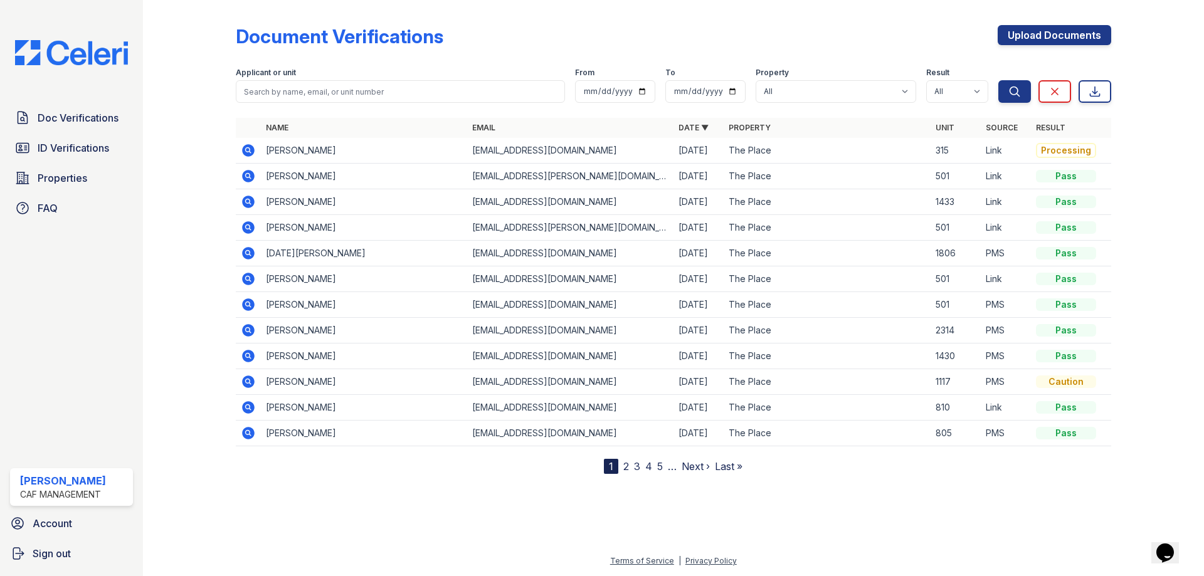
click at [245, 150] on icon at bounding box center [248, 150] width 13 height 13
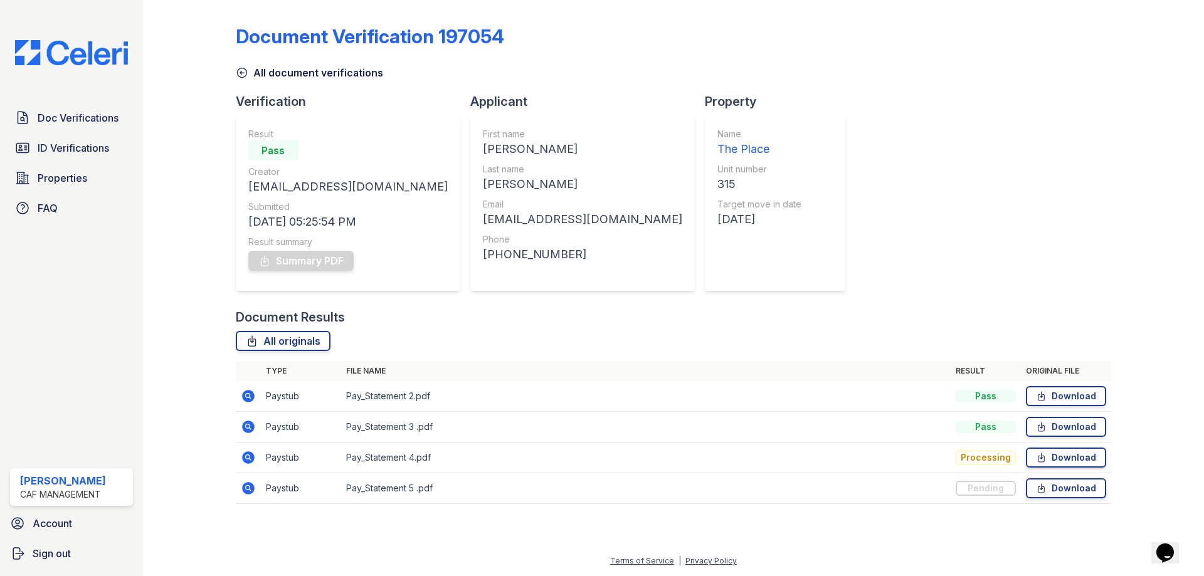
click at [241, 71] on icon at bounding box center [241, 72] width 9 height 9
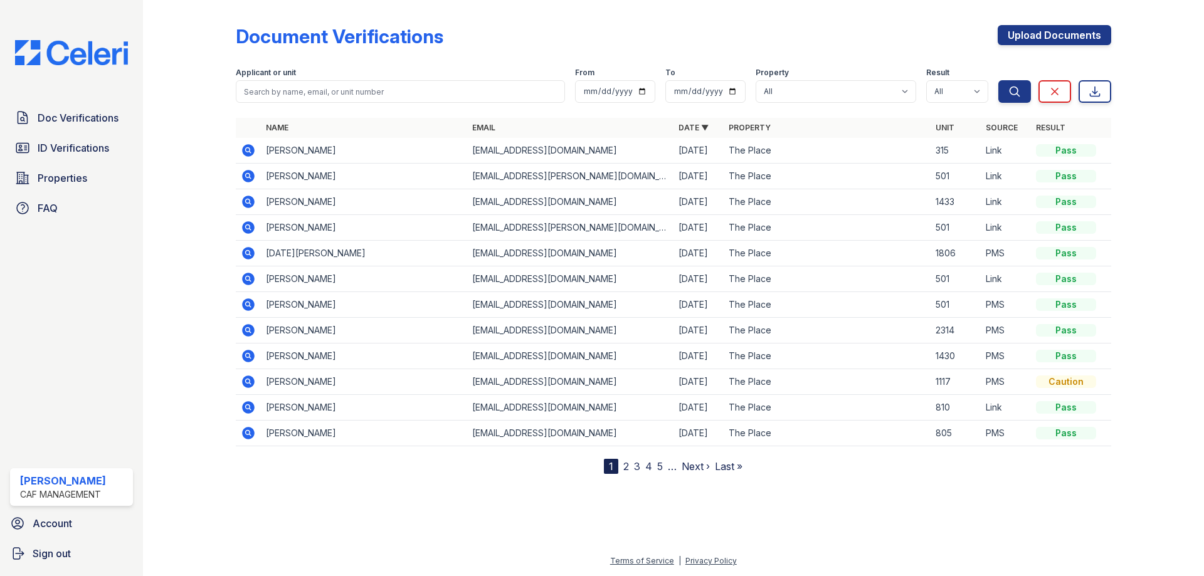
click at [246, 147] on icon at bounding box center [248, 150] width 13 height 13
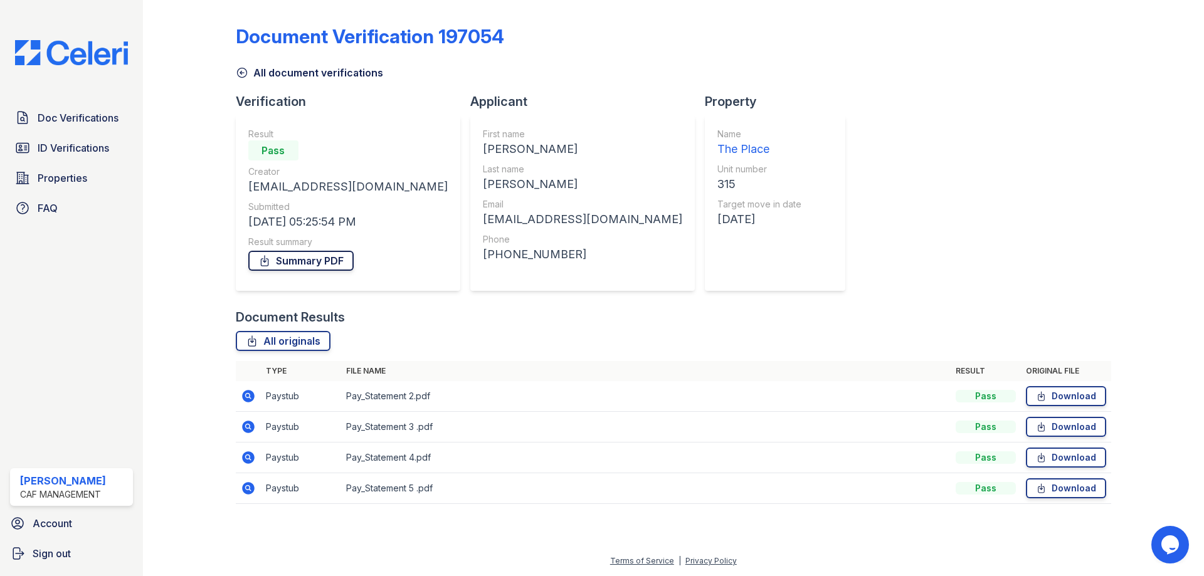
click at [309, 261] on link "Summary PDF" at bounding box center [300, 261] width 105 height 20
click at [240, 70] on icon at bounding box center [242, 72] width 13 height 13
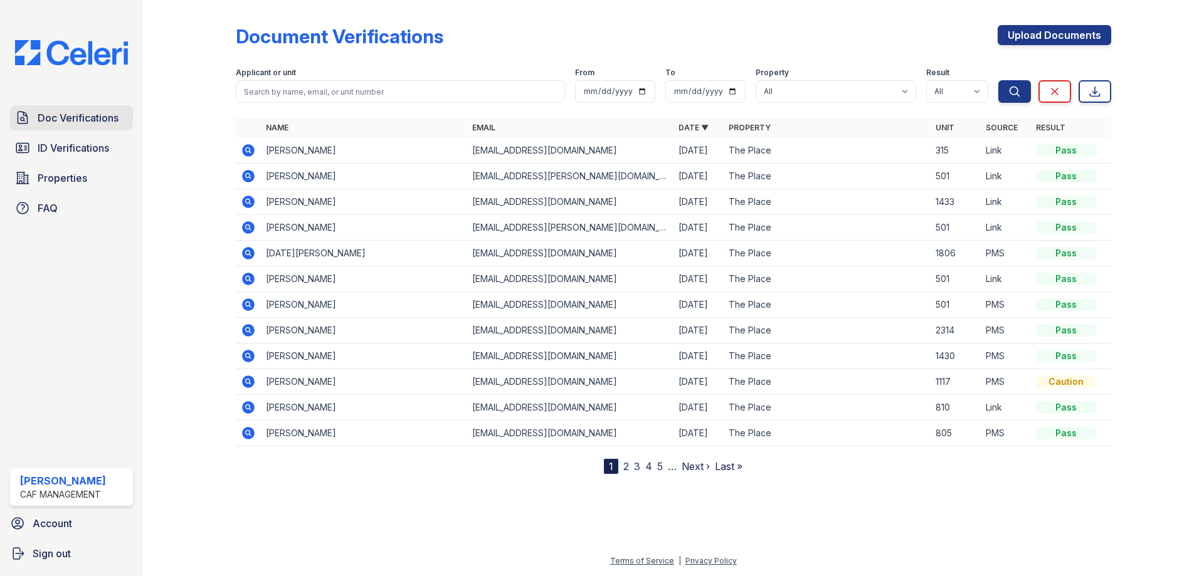
drag, startPoint x: 75, startPoint y: 120, endPoint x: 73, endPoint y: 142, distance: 22.0
click at [74, 120] on span "Doc Verifications" at bounding box center [78, 117] width 81 height 15
click at [71, 147] on span "ID Verifications" at bounding box center [73, 147] width 71 height 15
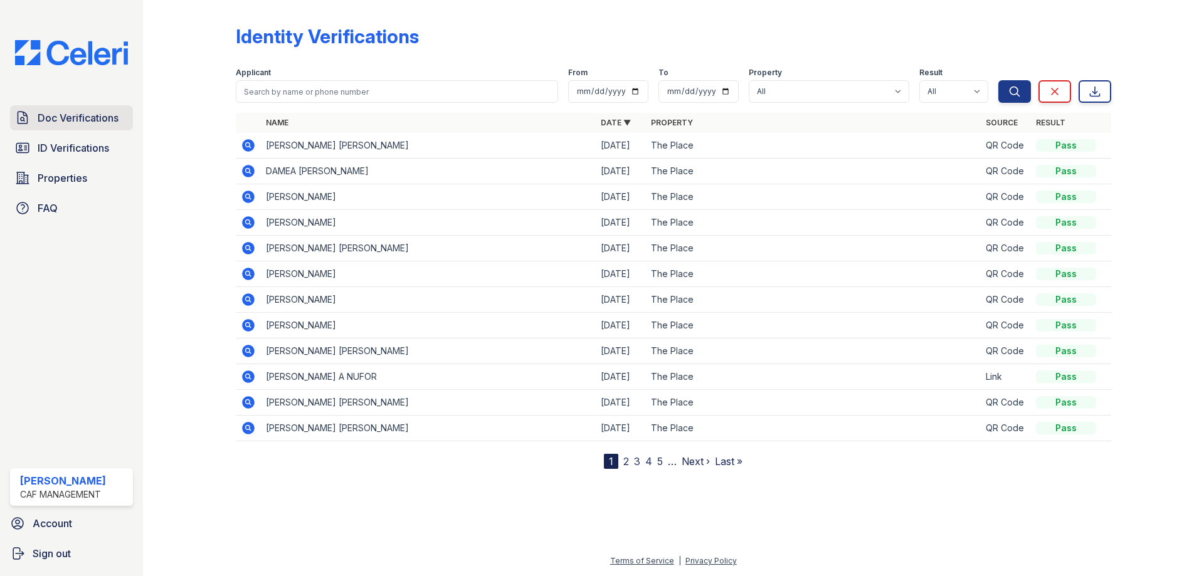
click at [79, 113] on span "Doc Verifications" at bounding box center [78, 117] width 81 height 15
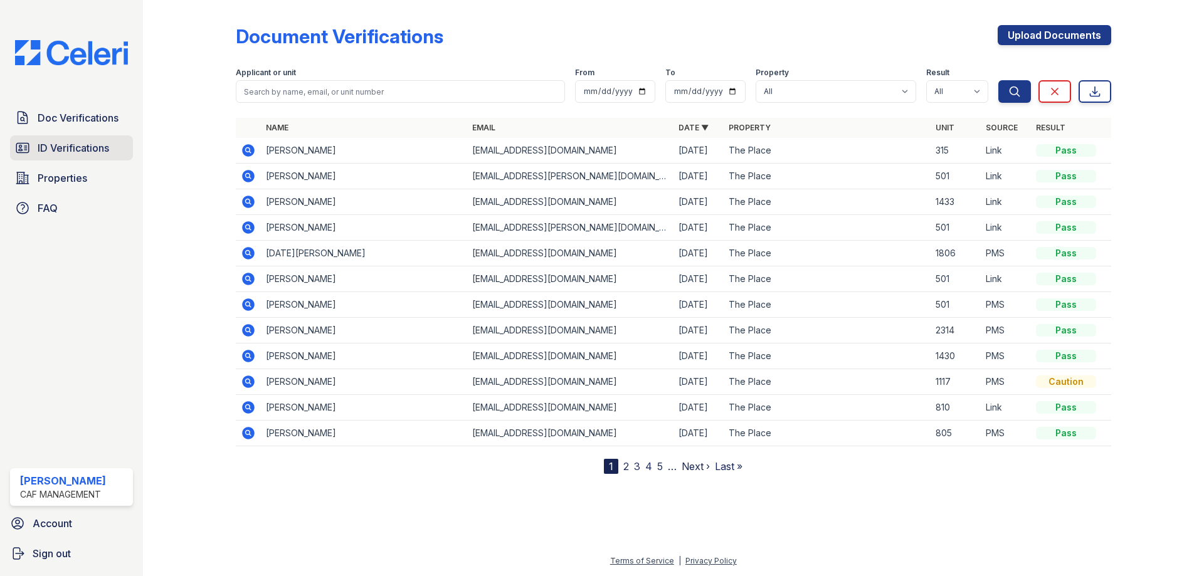
click at [43, 147] on span "ID Verifications" at bounding box center [73, 147] width 71 height 15
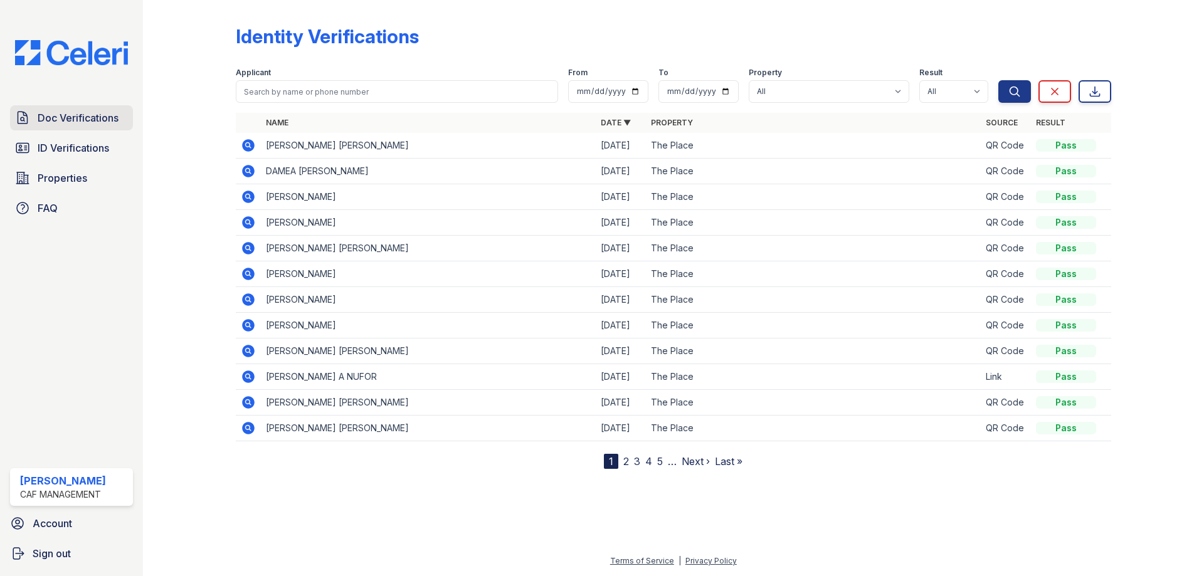
click at [67, 115] on span "Doc Verifications" at bounding box center [78, 117] width 81 height 15
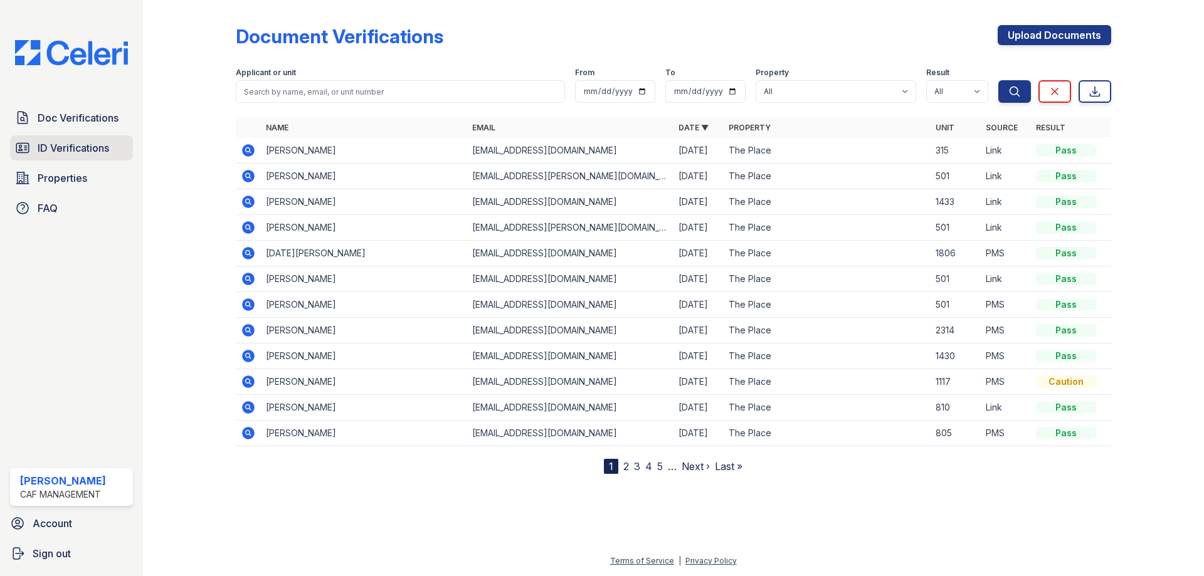
click at [80, 149] on span "ID Verifications" at bounding box center [73, 147] width 71 height 15
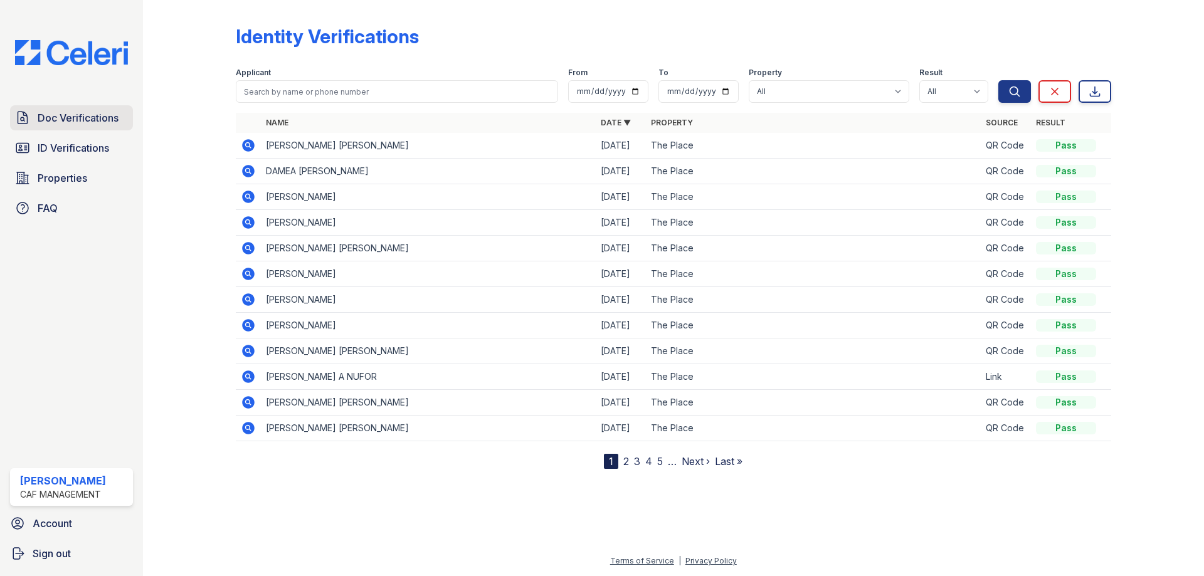
click at [75, 120] on span "Doc Verifications" at bounding box center [78, 117] width 81 height 15
